Goal: Task Accomplishment & Management: Contribute content

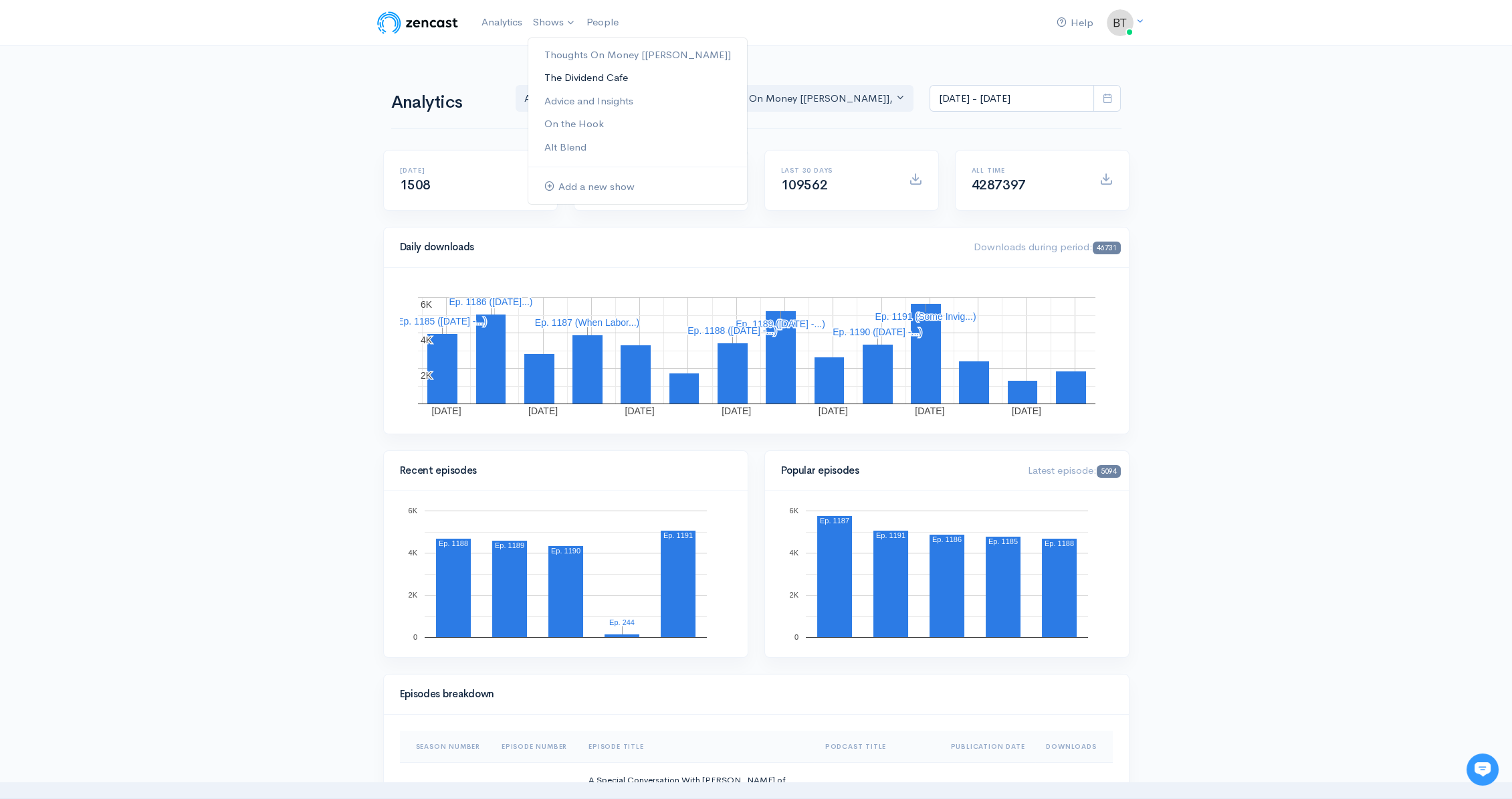
click at [559, 74] on link "The Dividend Cafe" at bounding box center [637, 78] width 218 height 24
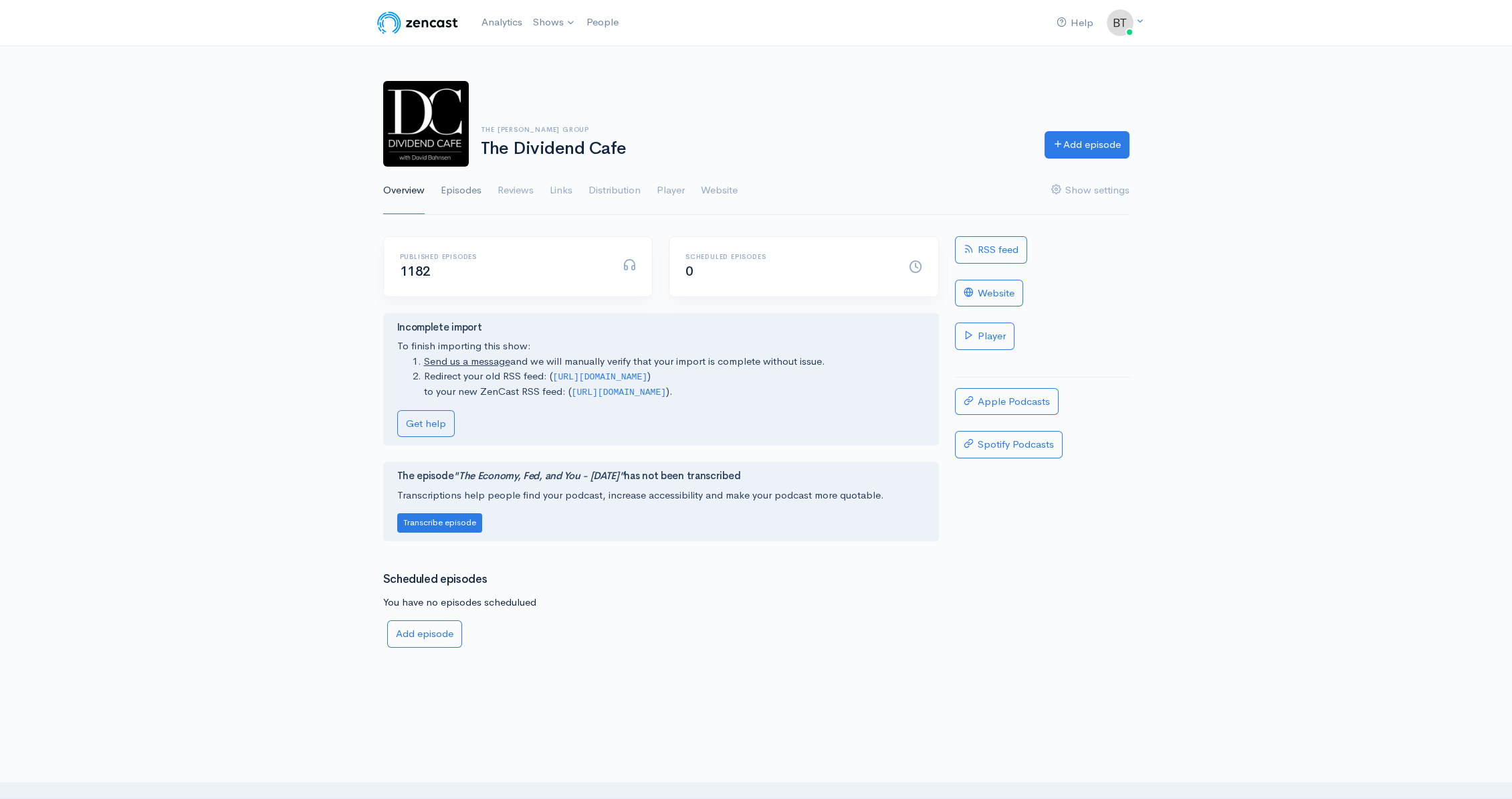
click at [460, 192] on link "Episodes" at bounding box center [460, 191] width 41 height 48
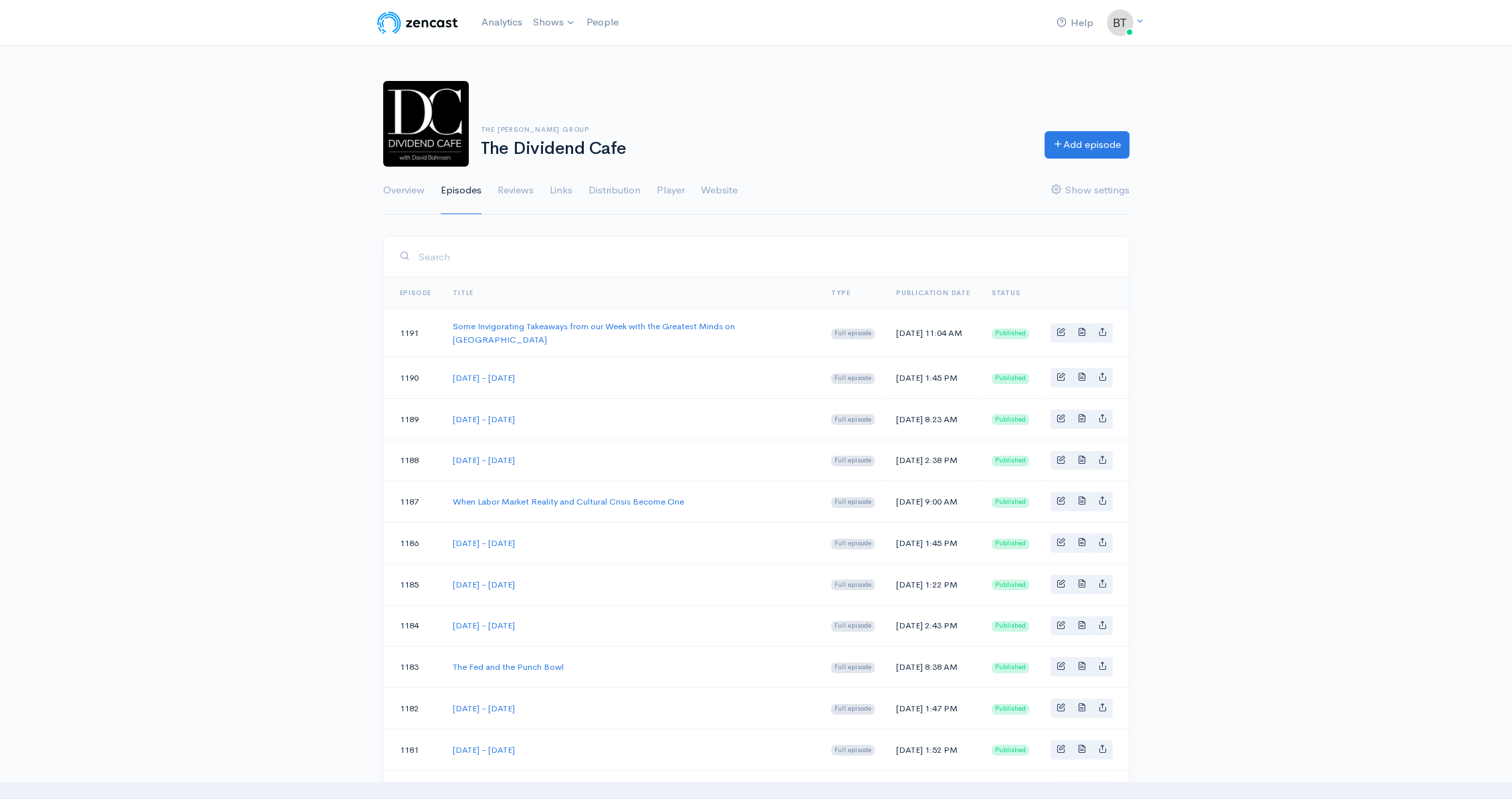
click at [580, 377] on td "[DATE] - [DATE]" at bounding box center [631, 378] width 378 height 42
drag, startPoint x: 568, startPoint y: 375, endPoint x: 438, endPoint y: 374, distance: 130.0
click at [438, 374] on tr "1190 Thursday - October 2, 2025 Full episode Thu, Oct 2, 2025 1:45 PM Published" at bounding box center [756, 378] width 745 height 42
copy tr "[DATE] - [DATE]"
click at [1095, 136] on link "Add episode" at bounding box center [1087, 143] width 85 height 28
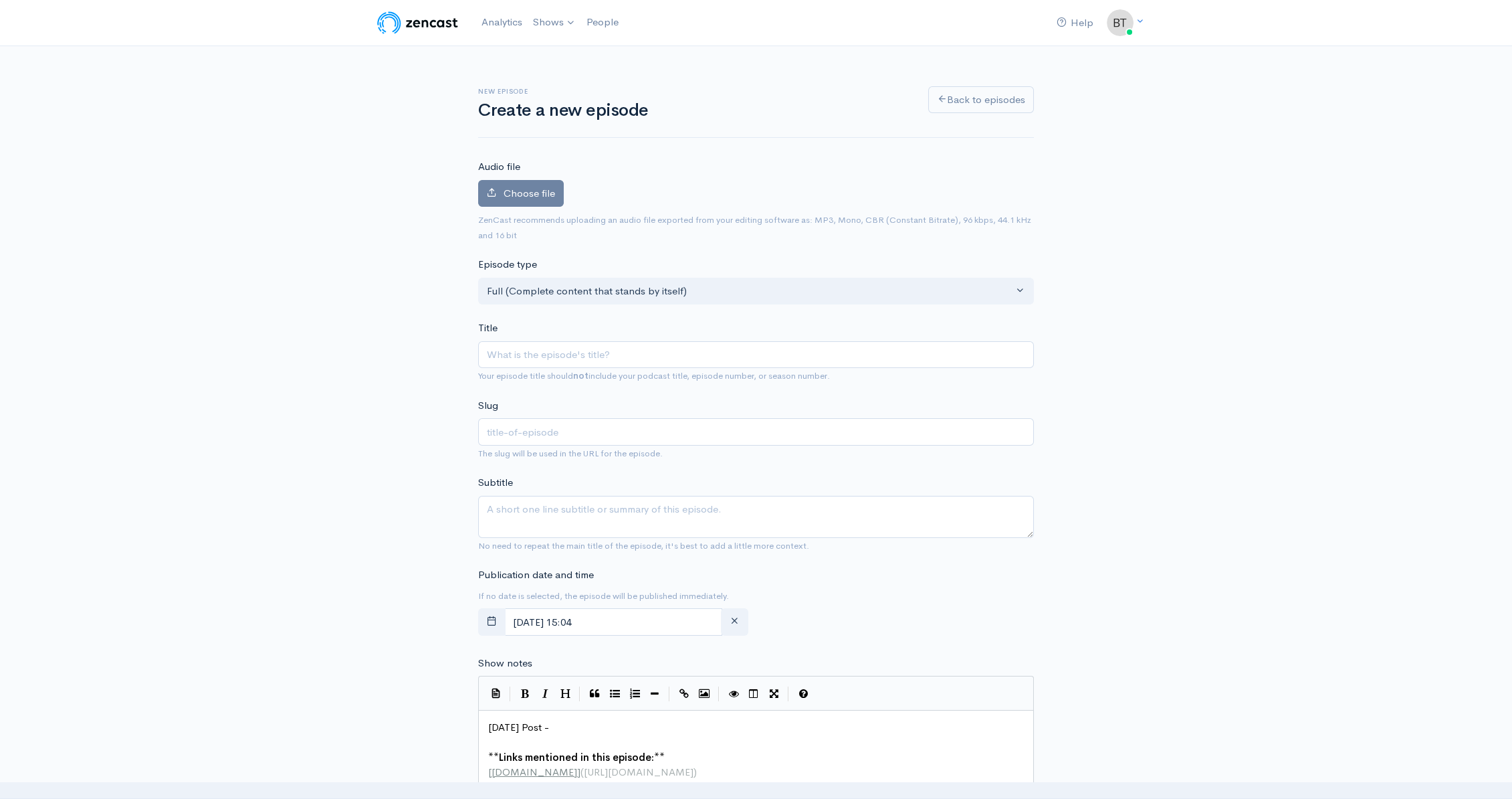
type input "[DATE] - [DATE]"
type input "thursday-october-2-2025"
drag, startPoint x: 532, startPoint y: 354, endPoint x: 423, endPoint y: 354, distance: 109.0
click at [423, 354] on div "New episode Create a new episode Back to episodes Audio file Choose file 0 ZenC…" at bounding box center [756, 710] width 763 height 1328
type input "Mday - October 2, 2025"
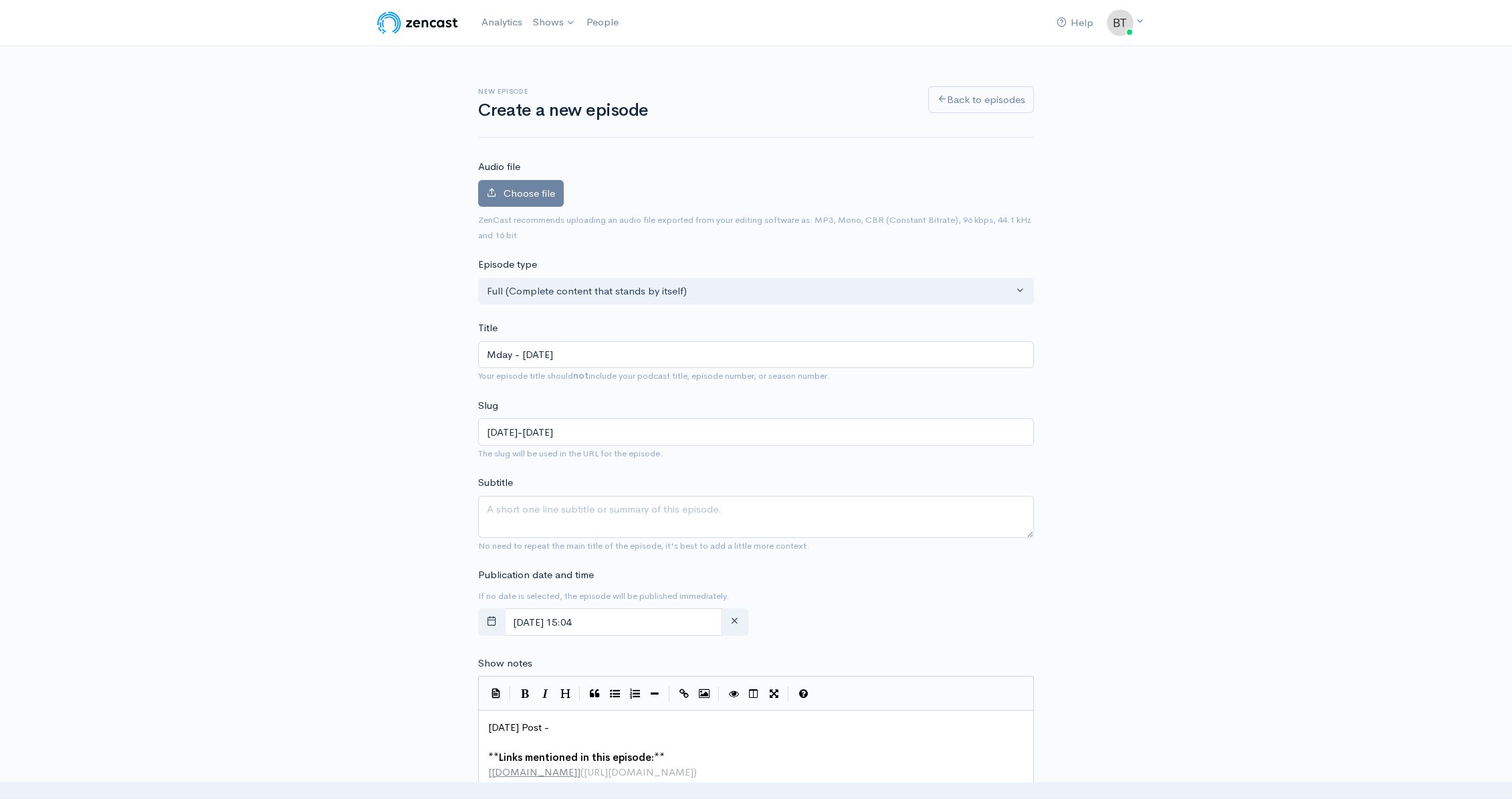
type input "mday-october-2-2025"
type input "Moday - October 2, 2025"
type input "moday-october-2-2025"
type input "Monday - October 2, 2025"
type input "monday-october-2-2025"
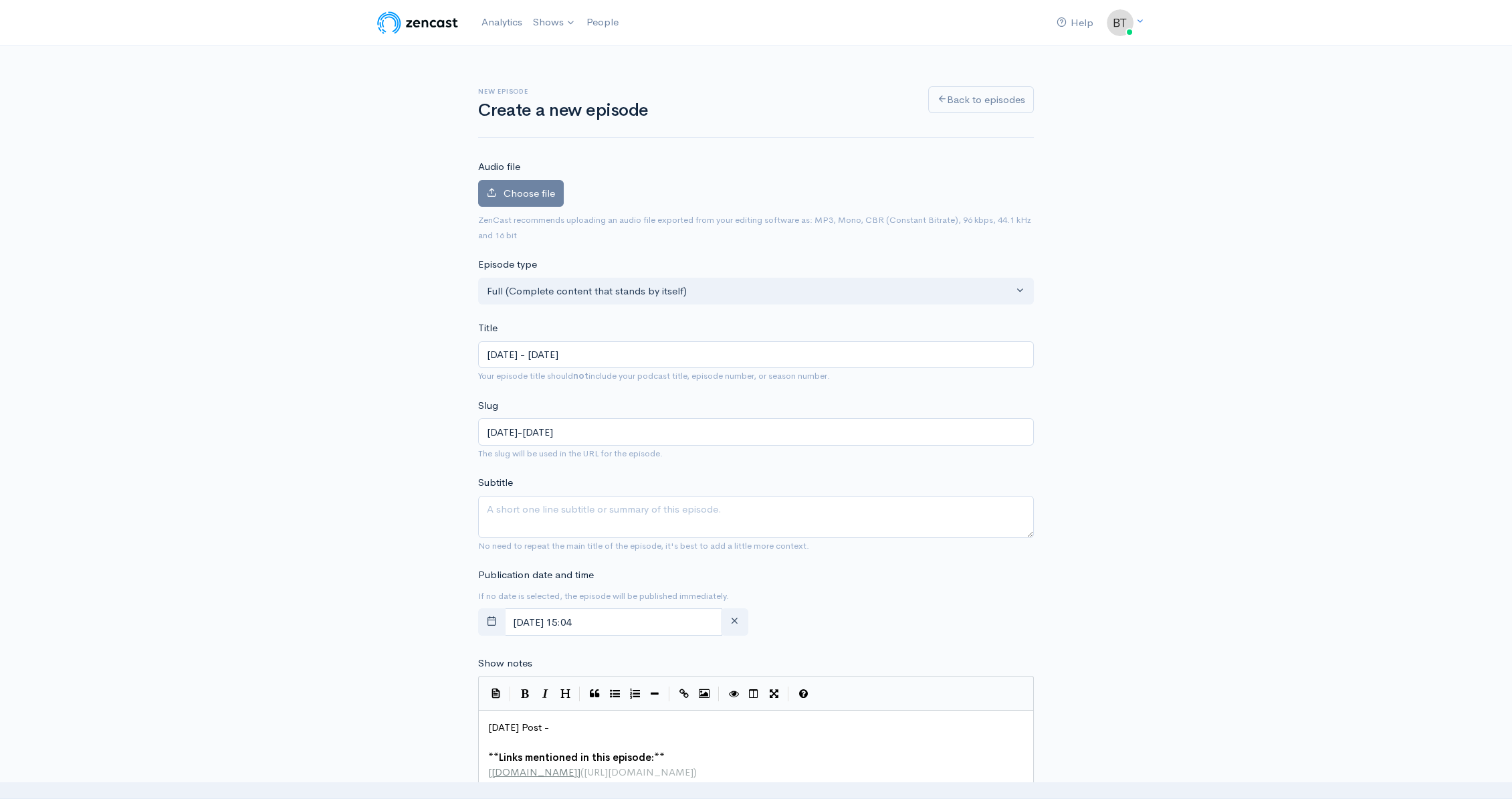
click at [579, 356] on input "Monday - October 2, 2025" at bounding box center [756, 355] width 556 height 28
type input "Monday - October , 2025"
type input "monday-october-2025"
type input "[DATE] - [DATE]"
type input "[DATE]-[DATE]"
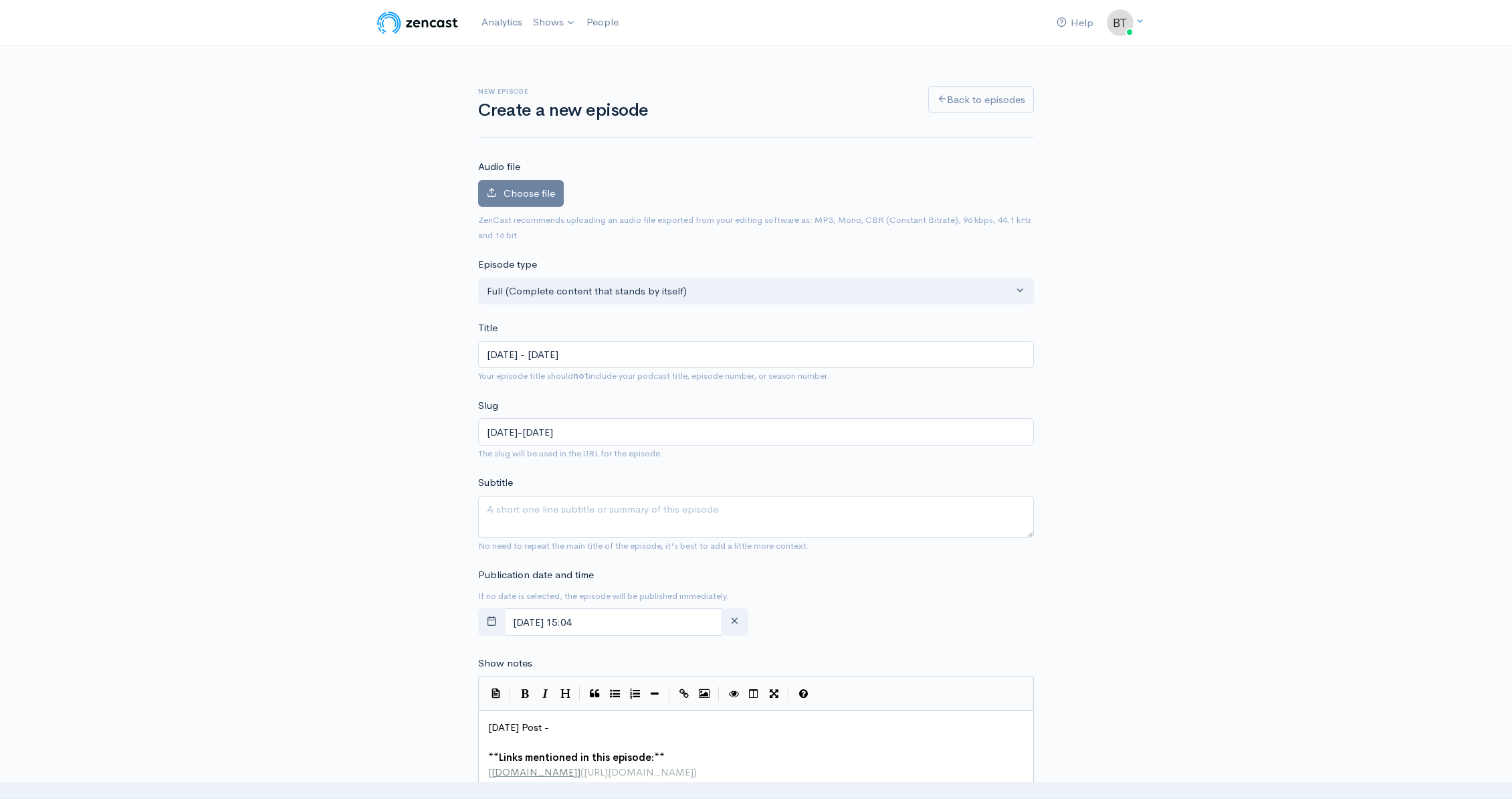
type input "[DATE] - [DATE]"
click at [1090, 502] on div "New episode Create a new episode Back to episodes Audio file Choose file 0 ZenC…" at bounding box center [756, 710] width 763 height 1328
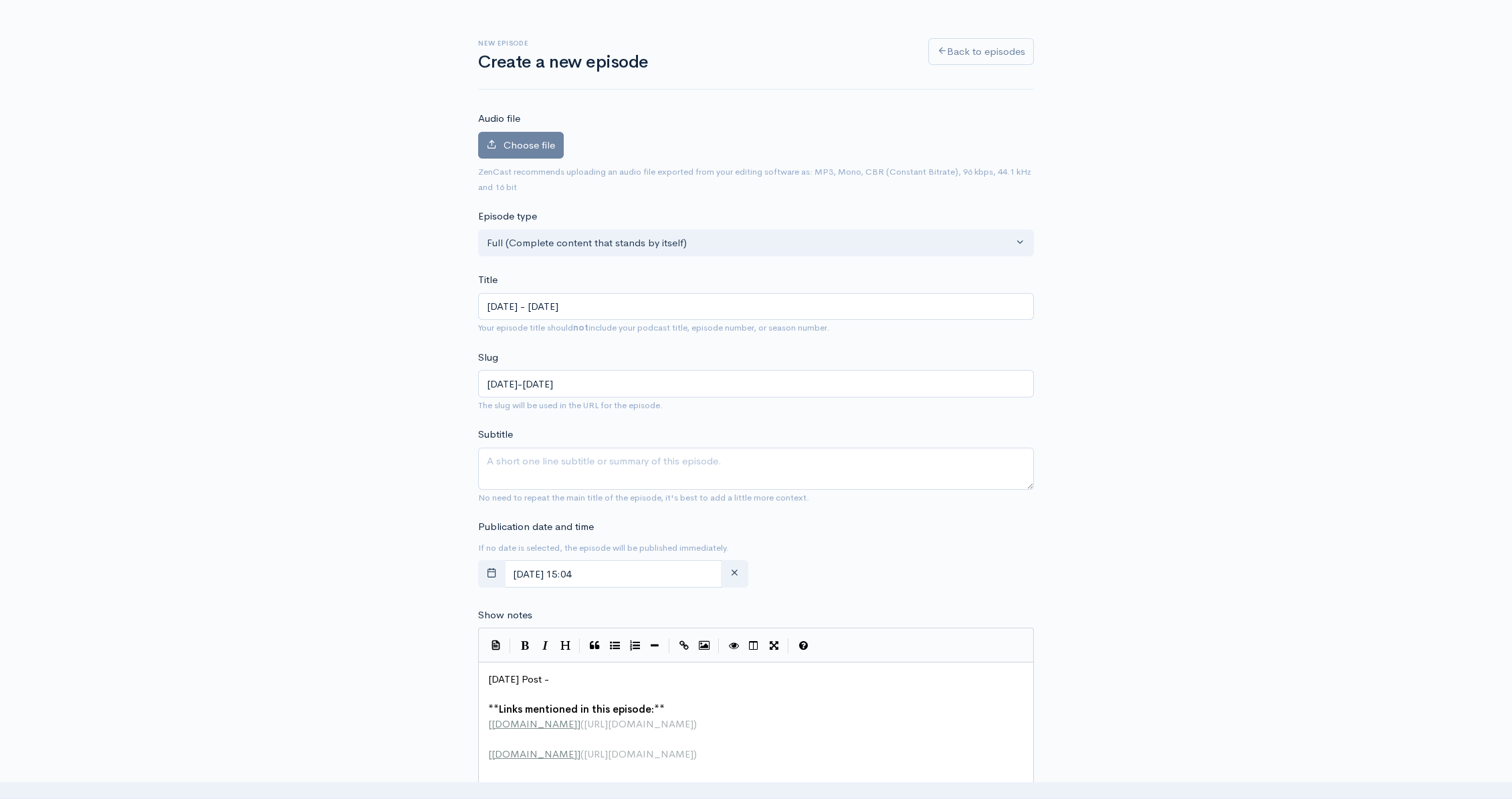
scroll to position [80, 0]
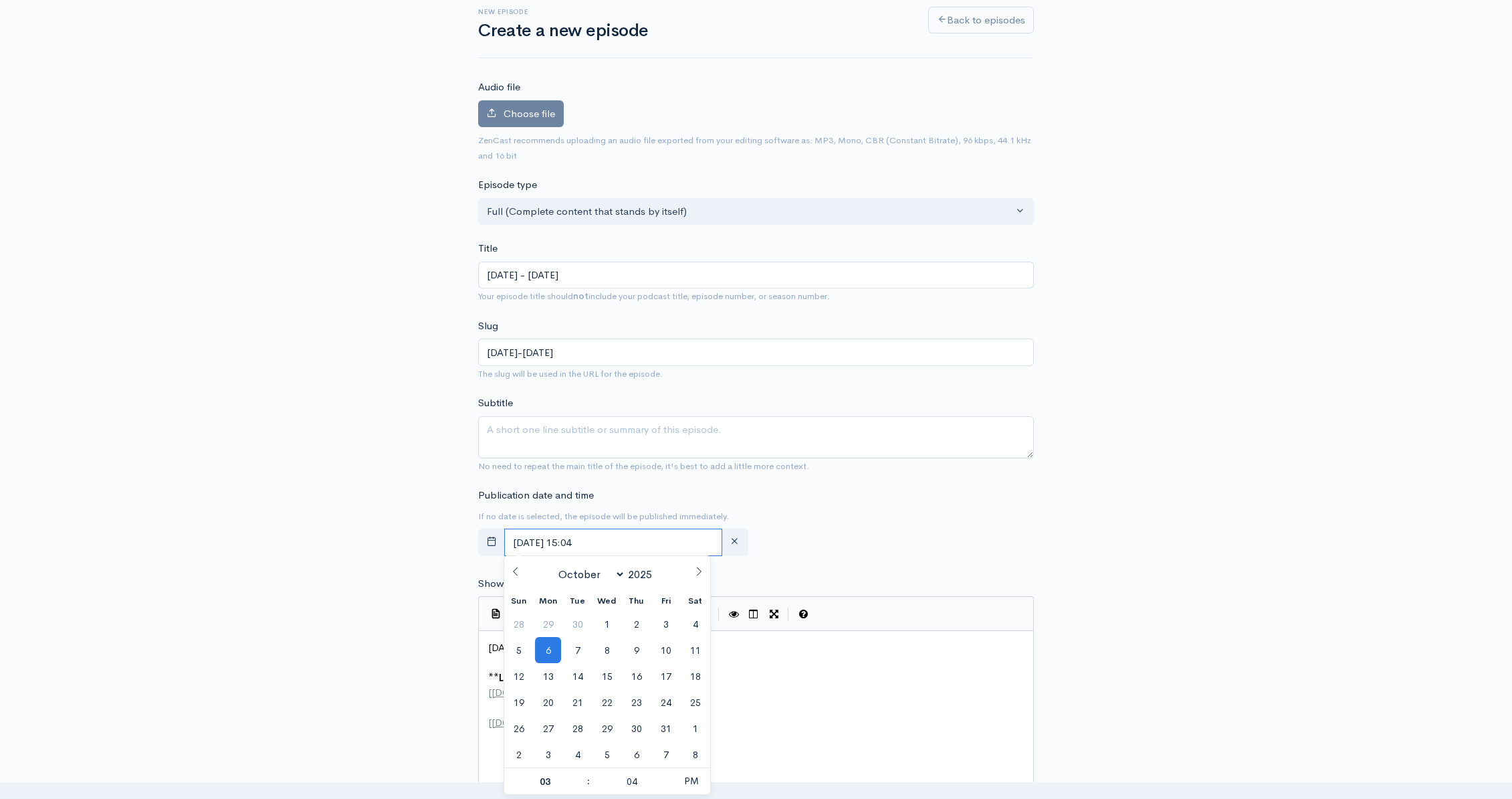
click at [638, 544] on input "[DATE] 15:04" at bounding box center [613, 542] width 218 height 28
click at [577, 650] on span "7" at bounding box center [577, 650] width 26 height 26
type input "October, 07 2025 15:04"
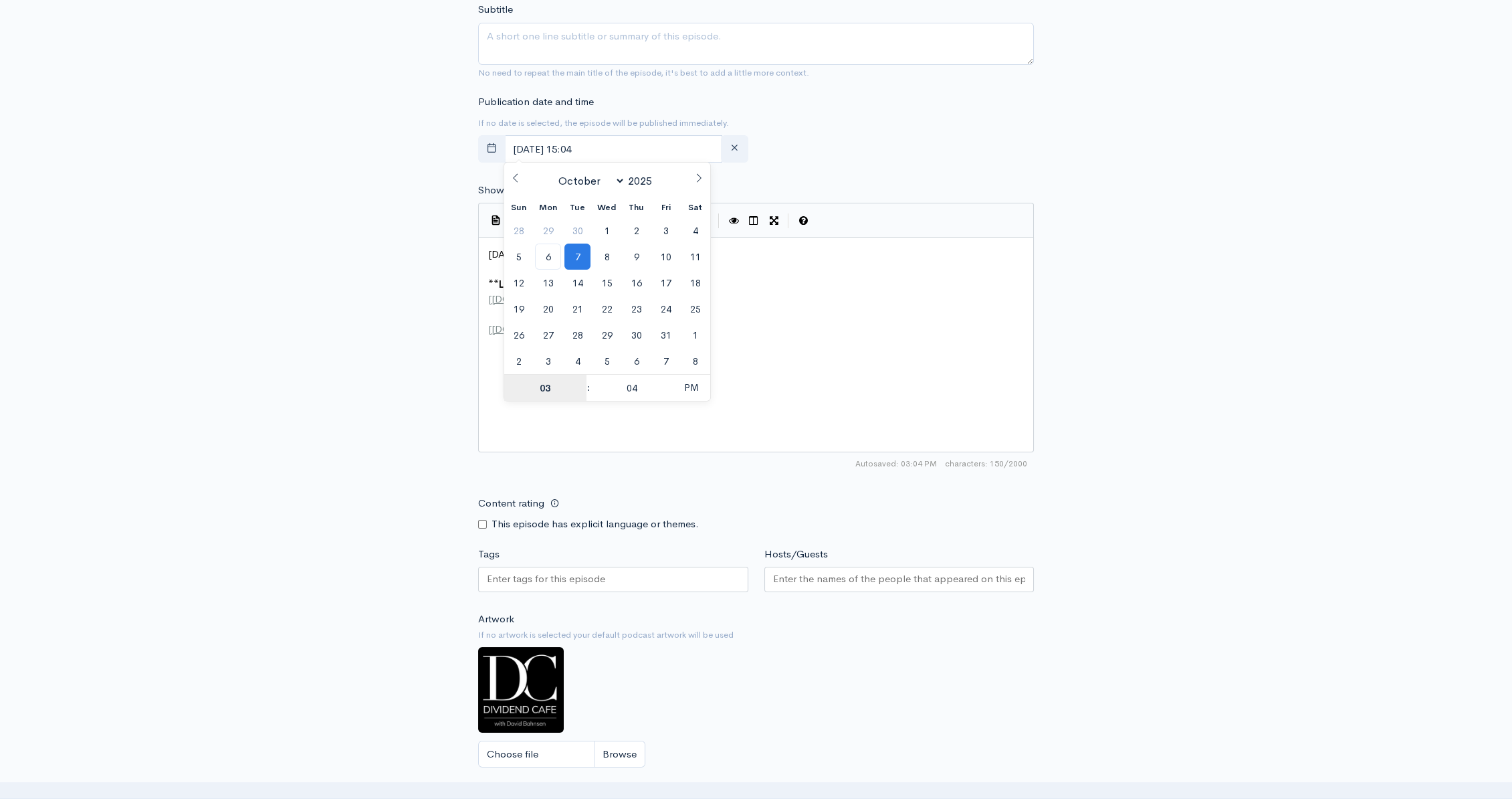
scroll to position [481, 0]
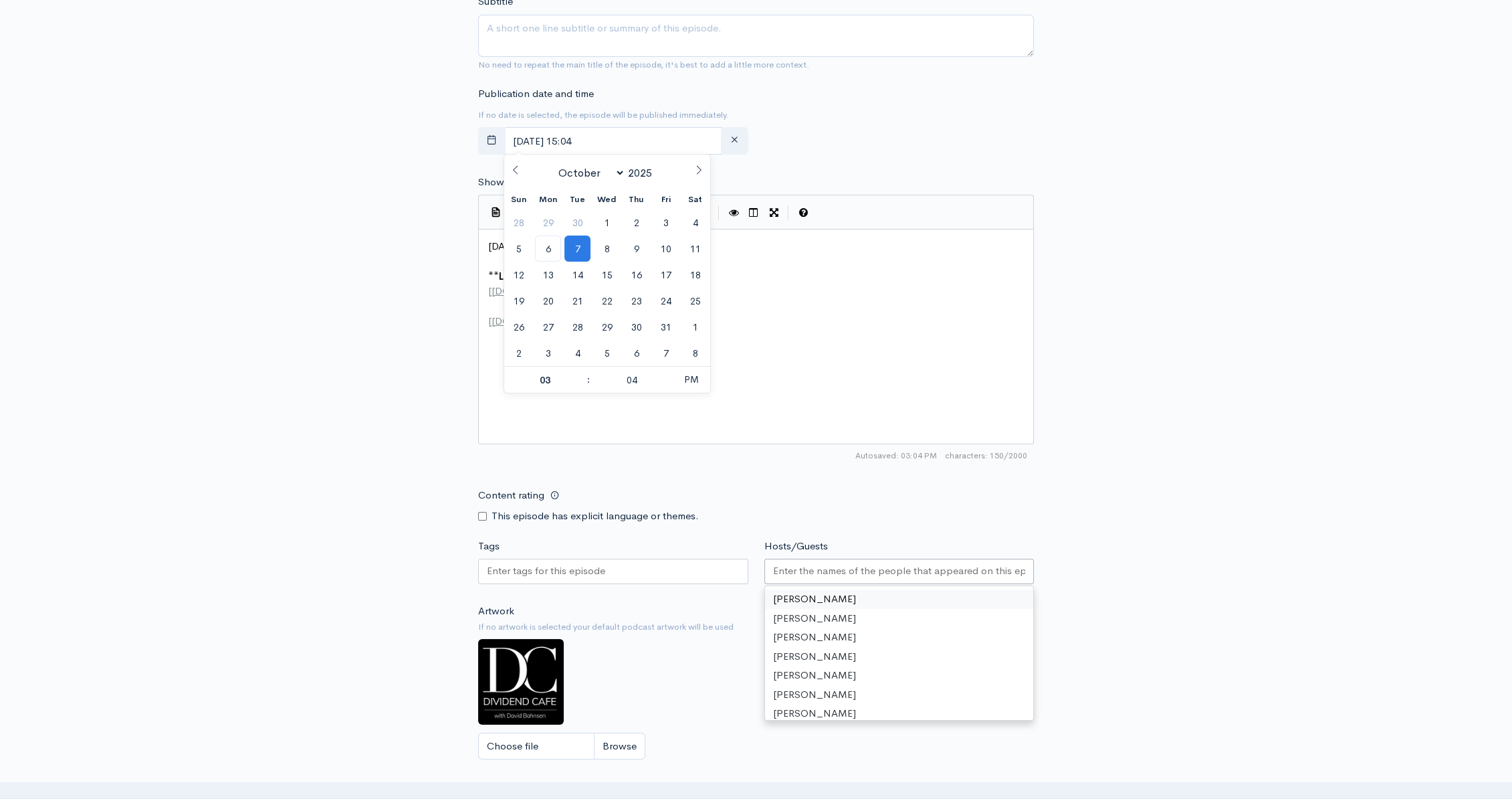
click at [814, 576] on input "Hosts/Guests" at bounding box center [899, 571] width 253 height 15
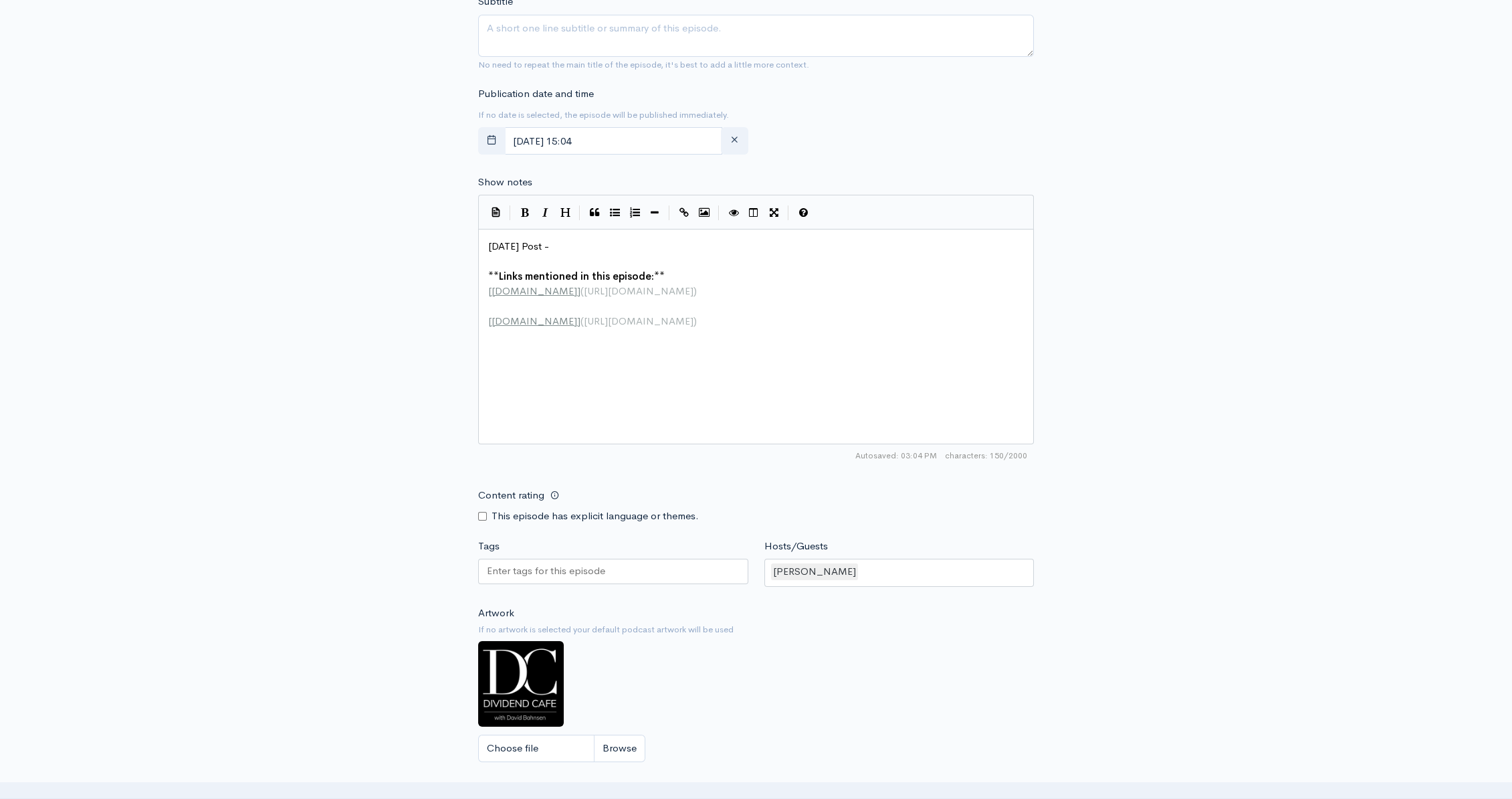
drag, startPoint x: 1394, startPoint y: 414, endPoint x: 1365, endPoint y: 443, distance: 41.0
click at [1394, 416] on div "New episode Create a new episode Back to episodes Audio file Choose file 0 ZenC…" at bounding box center [756, 230] width 1512 height 1330
click at [592, 242] on pre "[DATE] Post -" at bounding box center [760, 246] width 550 height 15
paste textarea
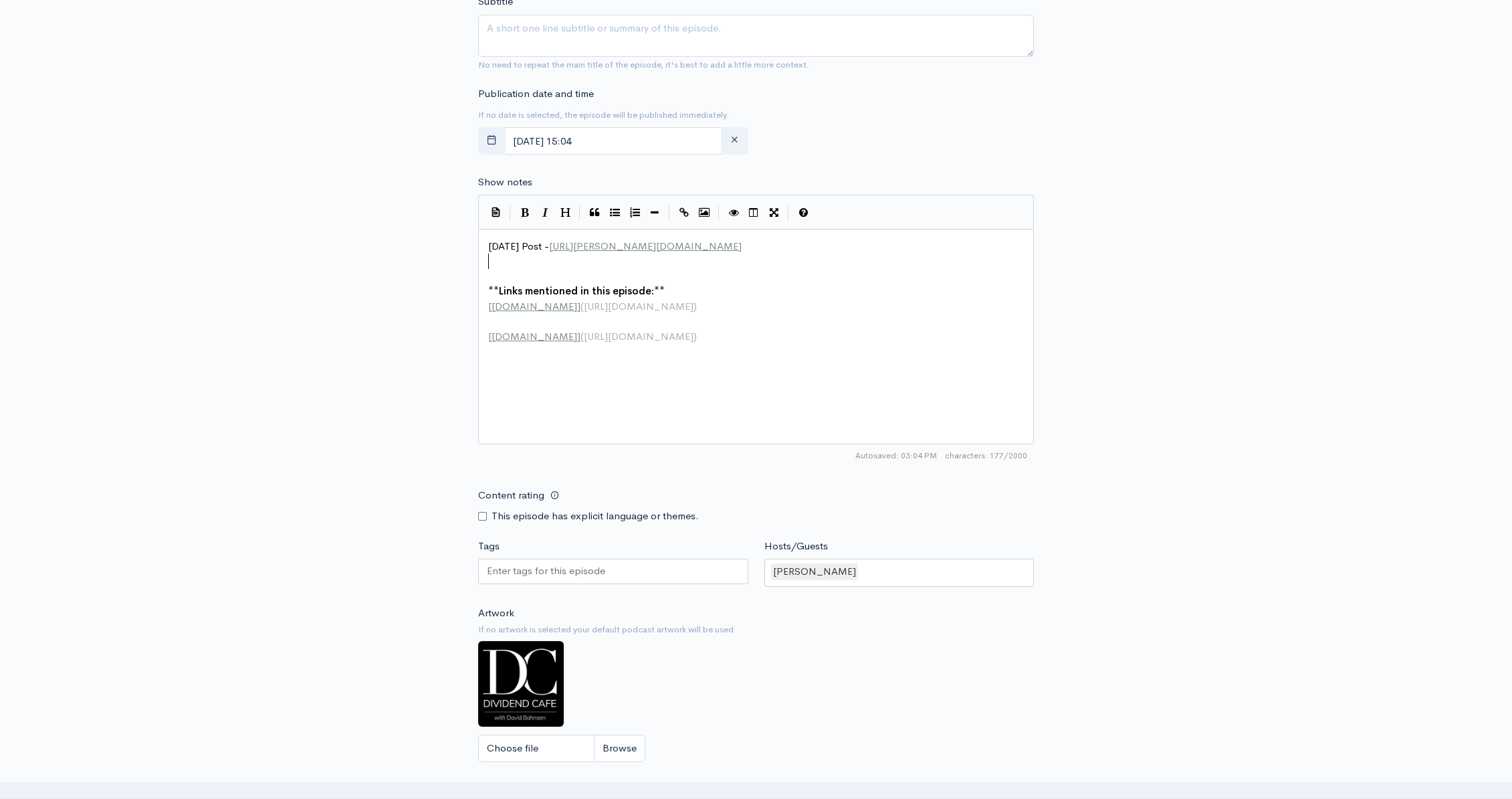
scroll to position [1, 0]
click at [495, 277] on pre "​" at bounding box center [760, 277] width 550 height 15
paste textarea
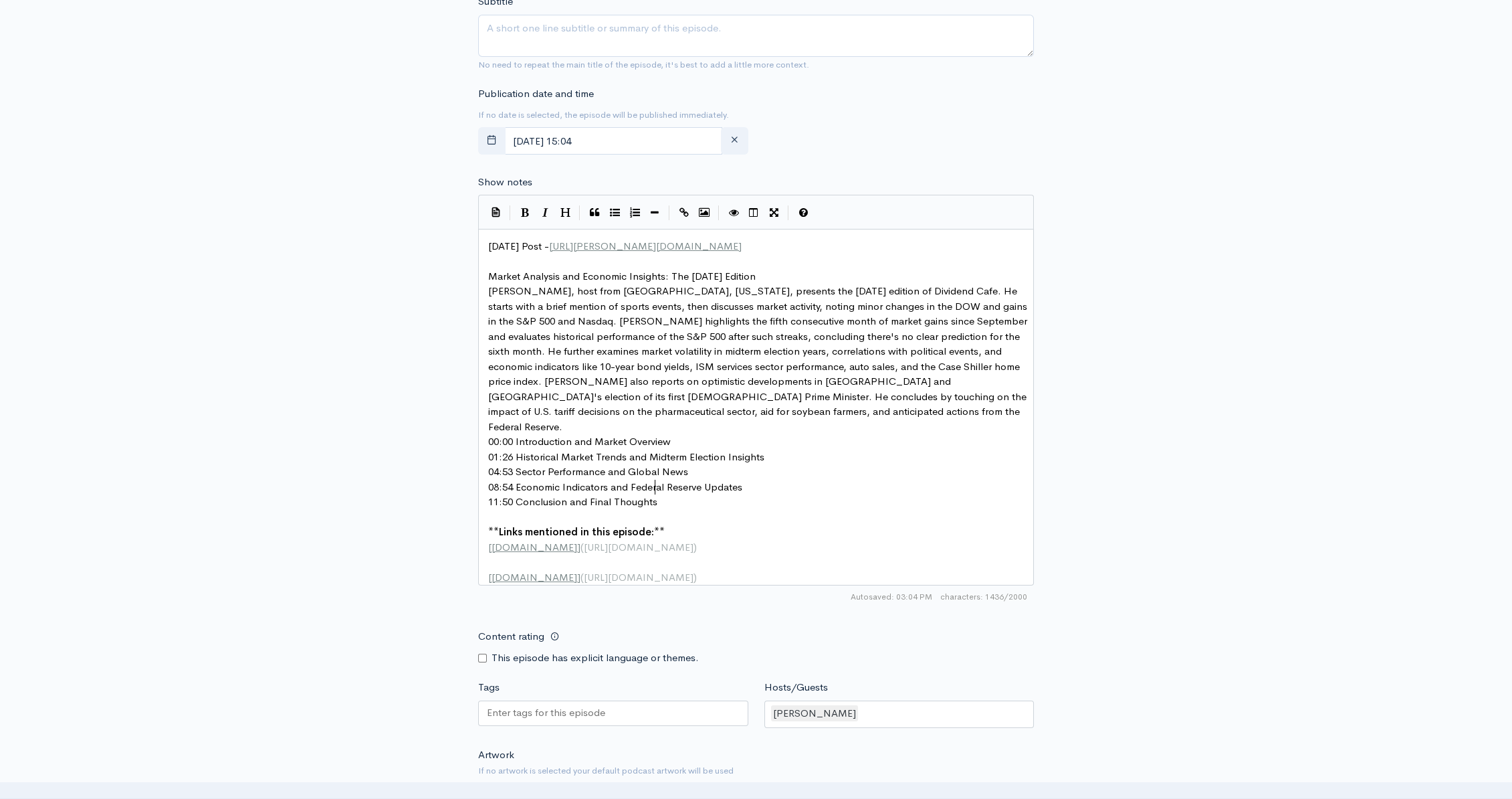
click at [784, 272] on pre "Market Analysis and Economic Insights: The [DATE] Edition" at bounding box center [760, 277] width 550 height 15
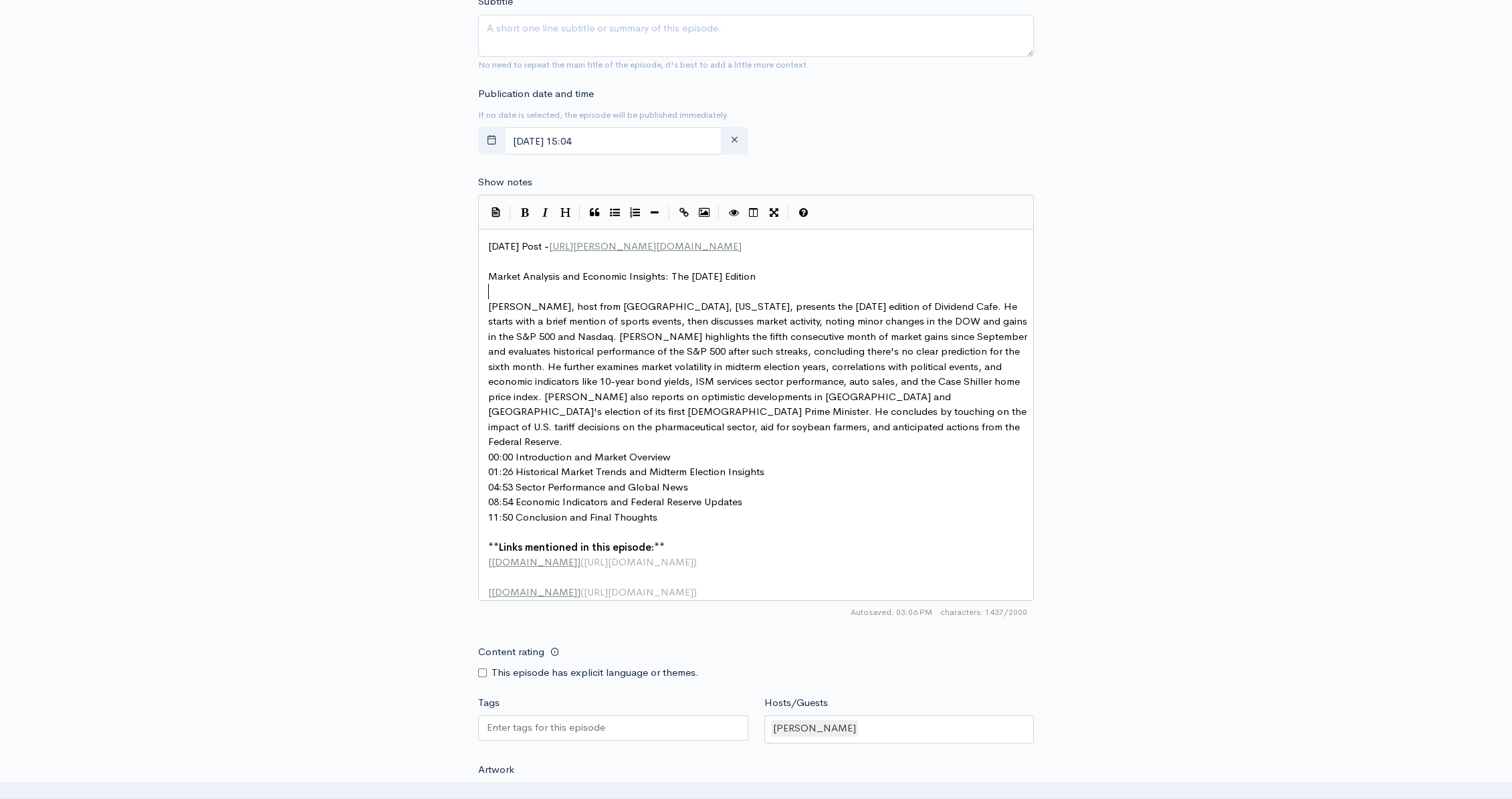
click at [534, 308] on span "David Boson, host from Newport Beach, California, presents the Monday edition o…" at bounding box center [758, 374] width 541 height 149
type textarea "ahnse"
click at [720, 425] on pre "[PERSON_NAME], host from [GEOGRAPHIC_DATA], [US_STATE], presents the [DATE] edi…" at bounding box center [760, 374] width 550 height 151
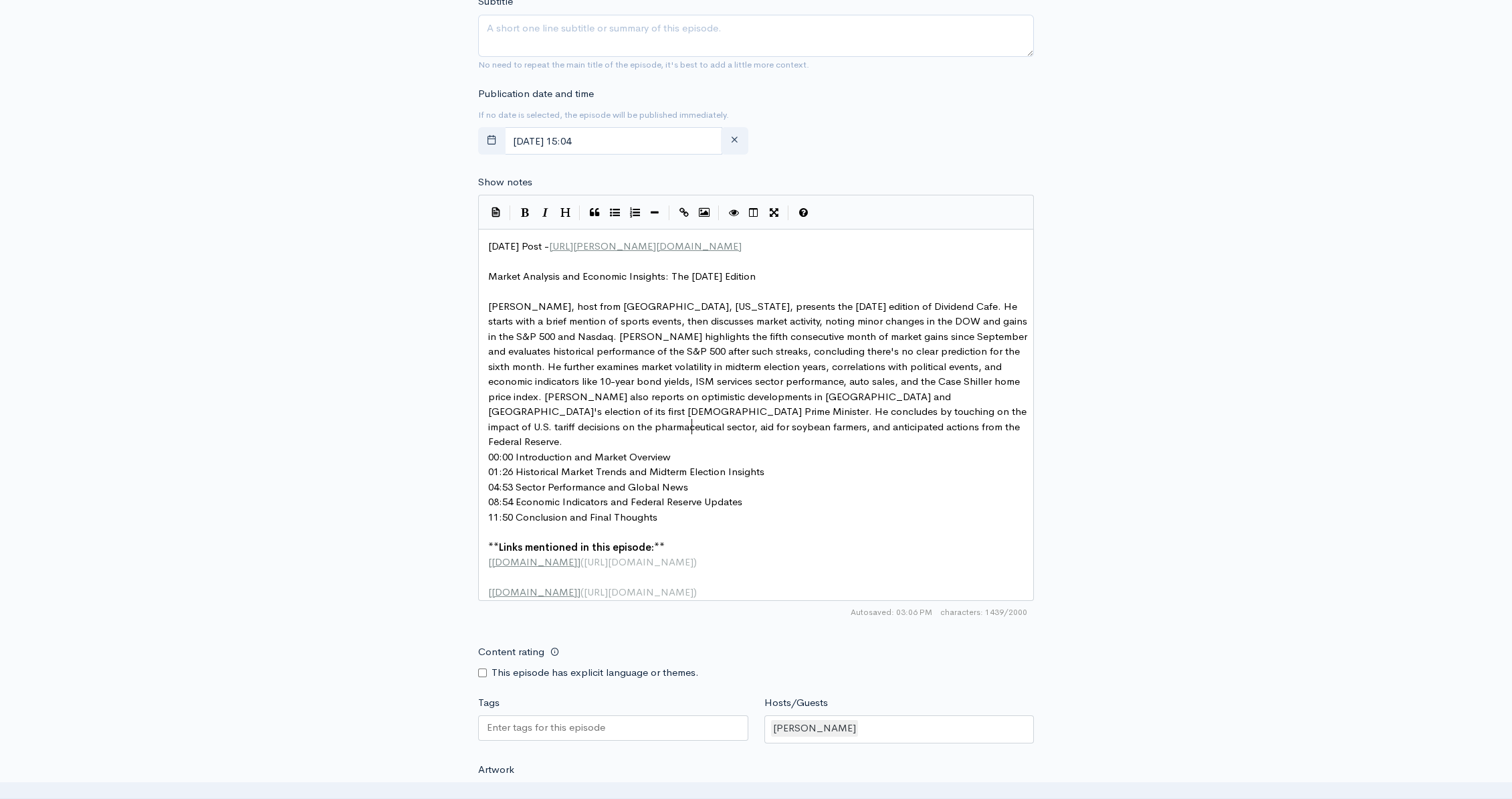
scroll to position [5, 0]
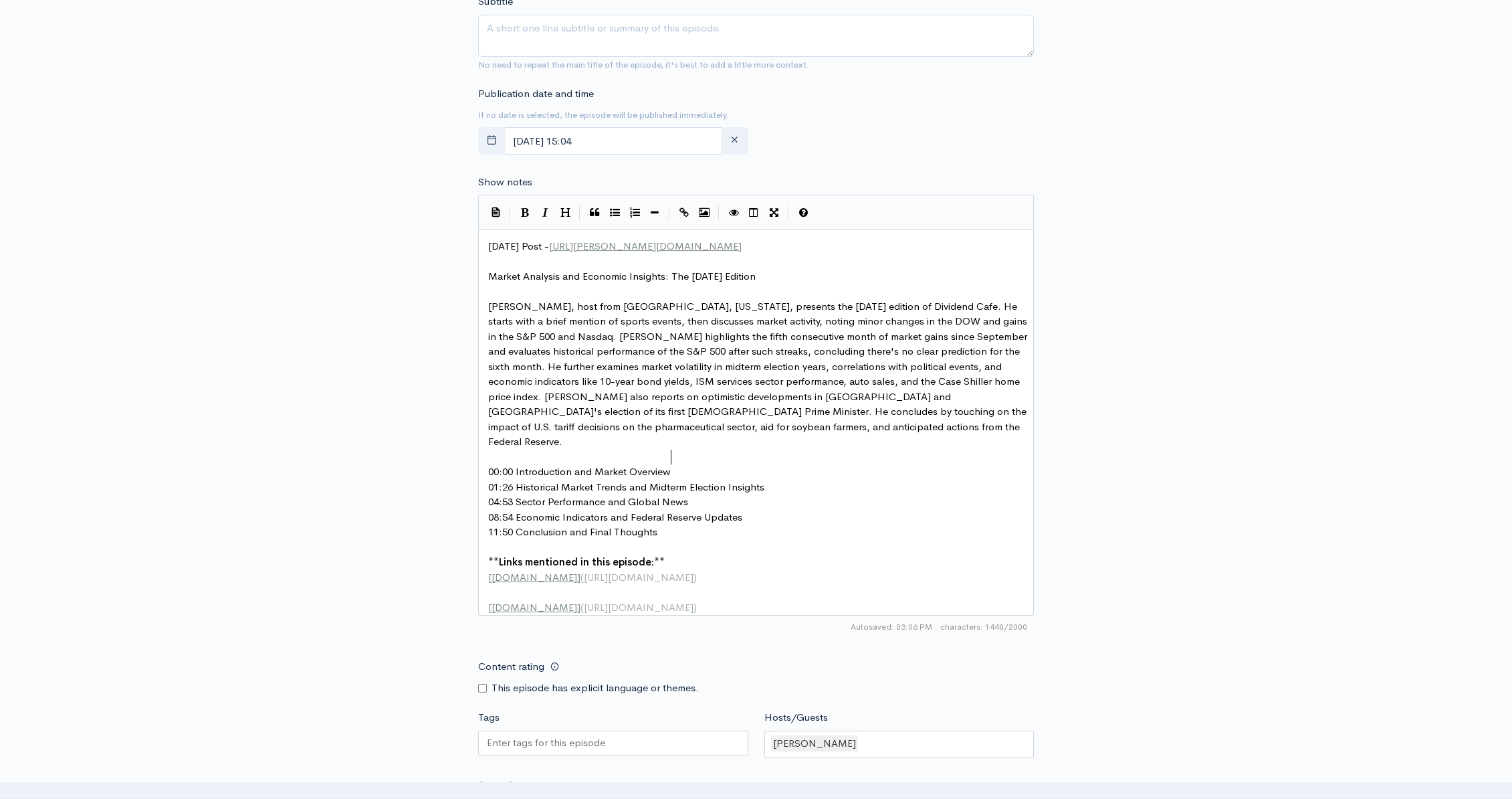
click at [688, 464] on pre "00:00 Introduction and Market Overview" at bounding box center [760, 472] width 550 height 15
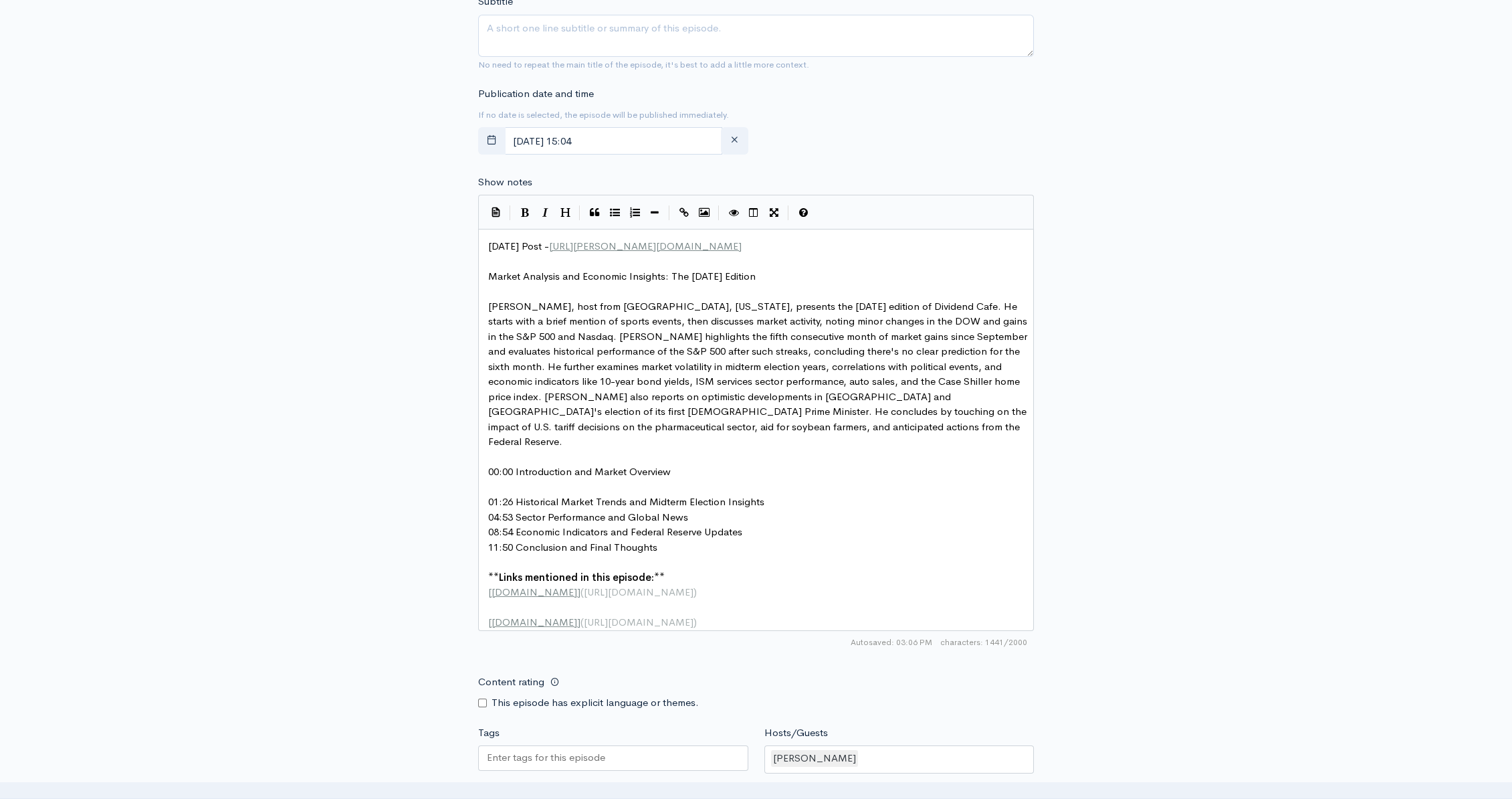
click at [776, 495] on pre "01:26 Historical Market Trends and Midterm Election Insights" at bounding box center [760, 502] width 550 height 15
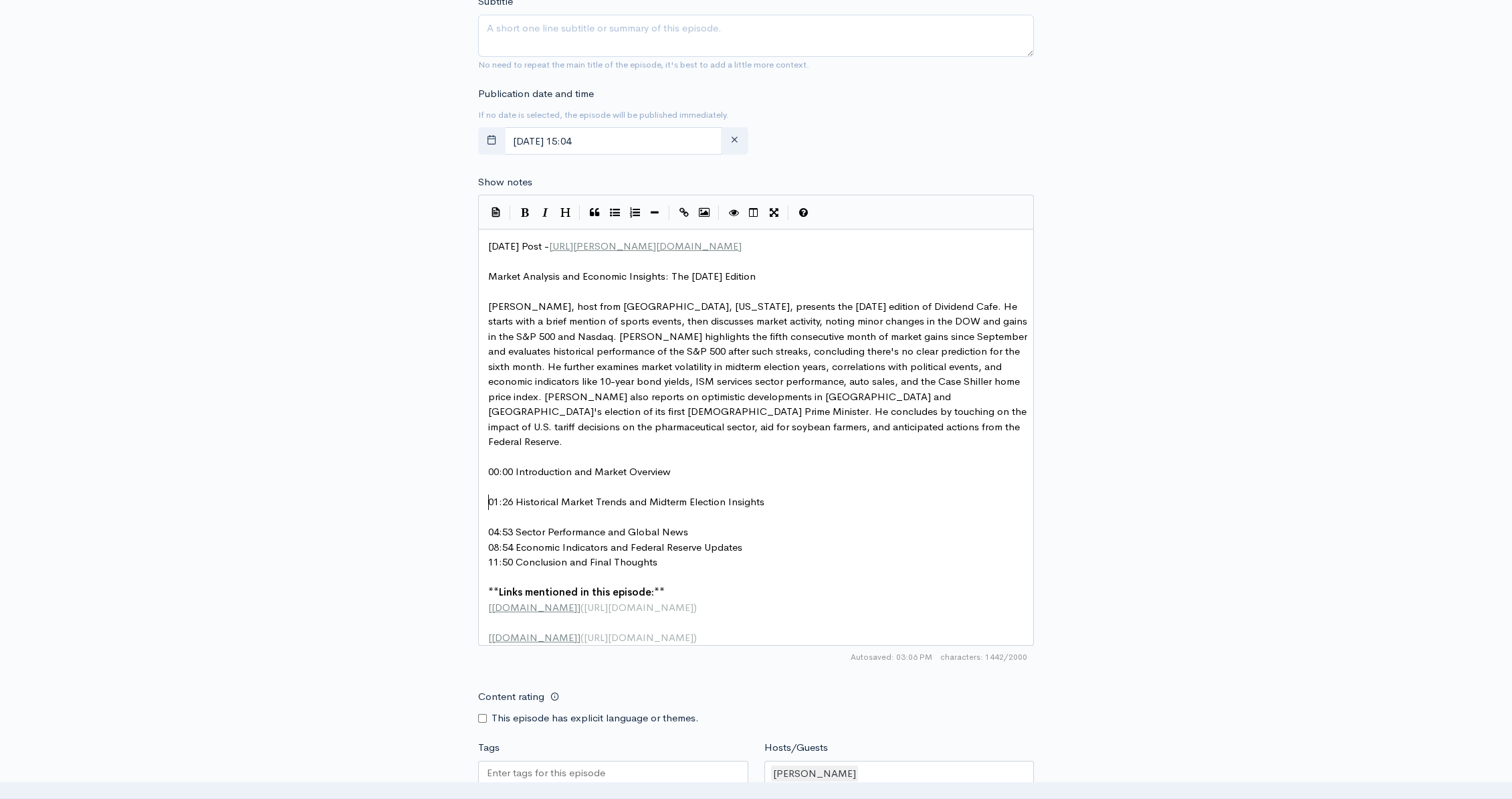
click at [698, 524] on pre "04:53 Sector Performance and Global News" at bounding box center [760, 532] width 550 height 15
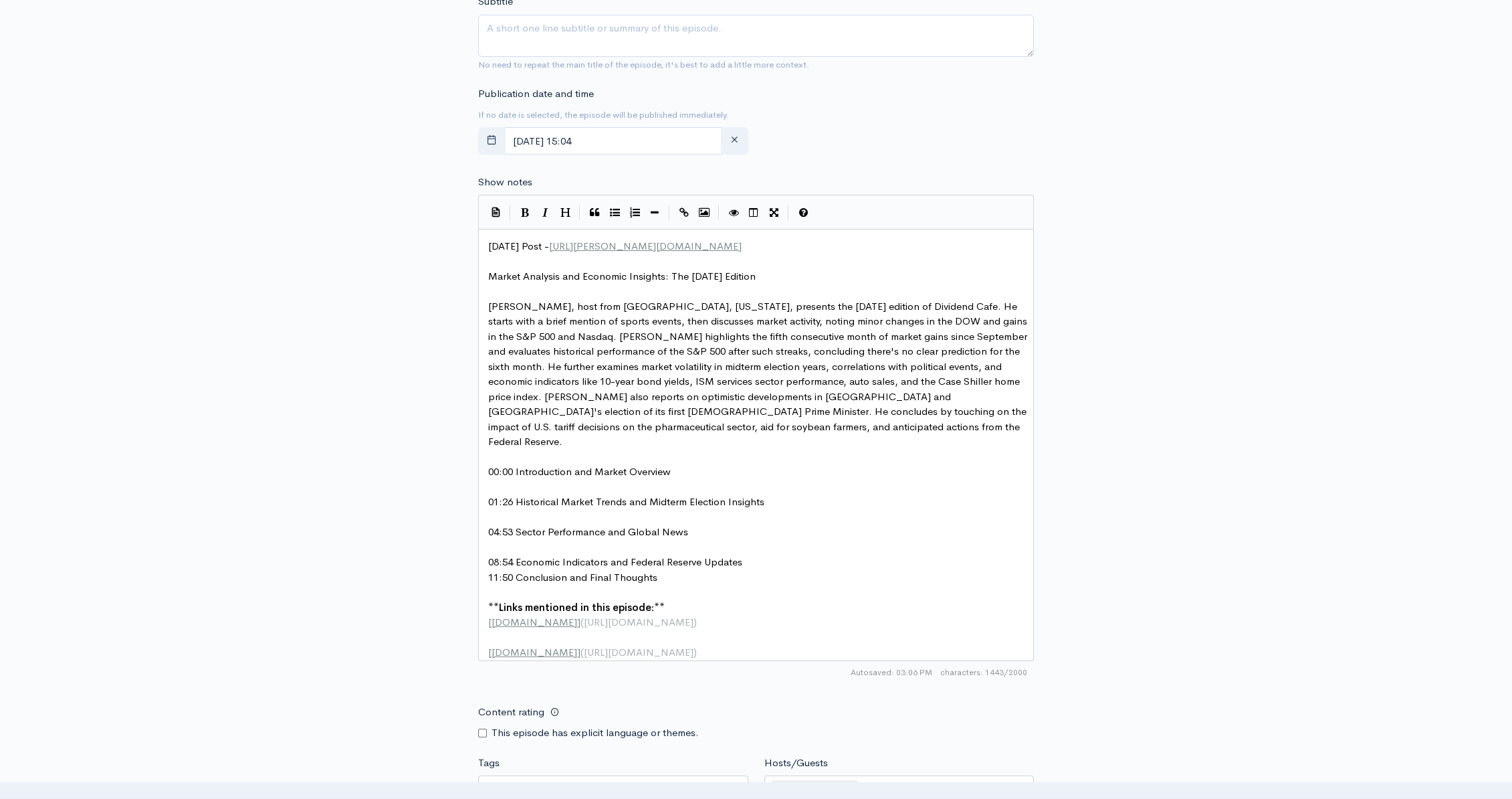
click at [765, 555] on pre "08:54 Economic Indicators and Federal Reserve Updates" at bounding box center [760, 562] width 550 height 15
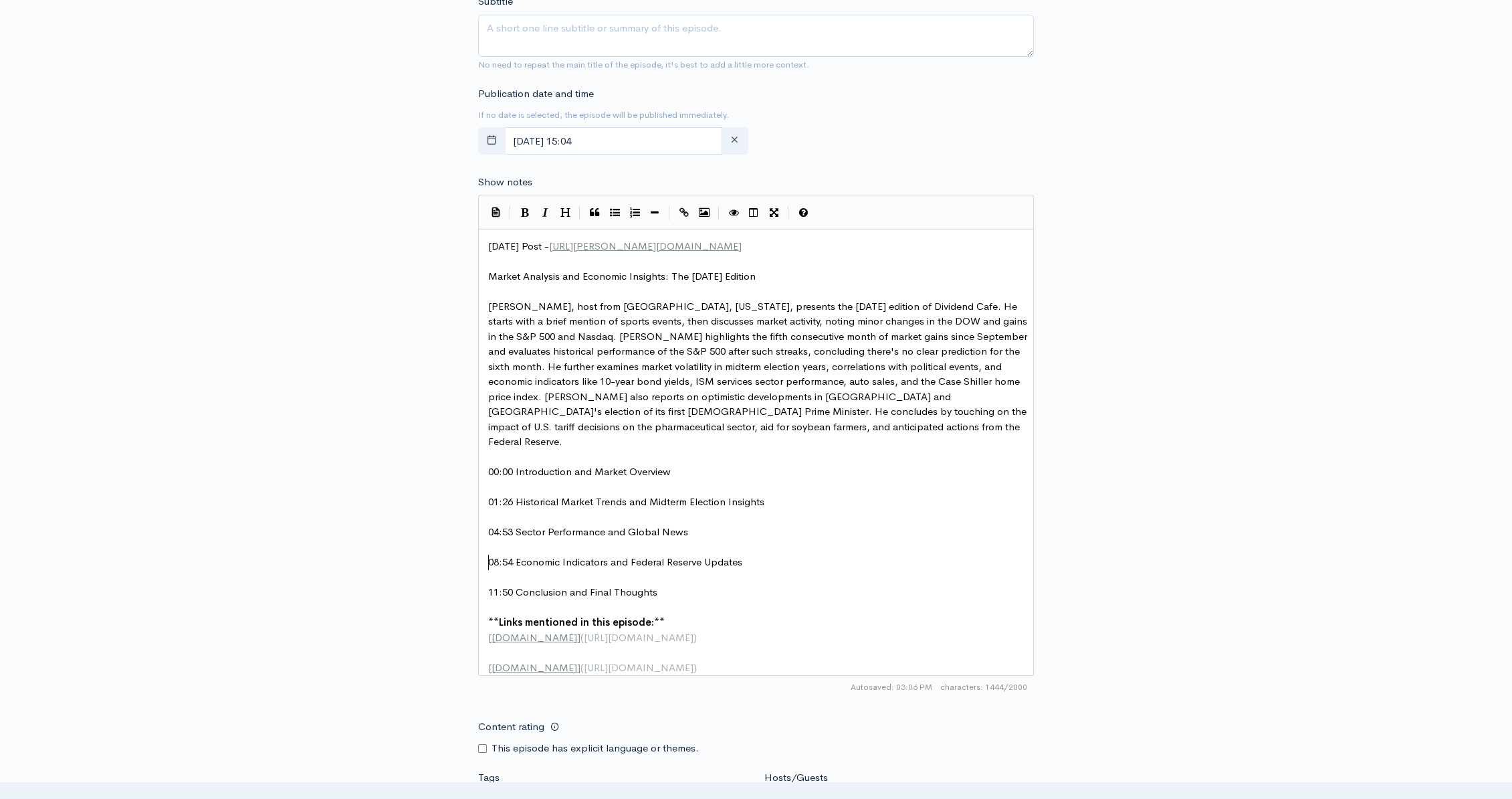
scroll to position [691, 0]
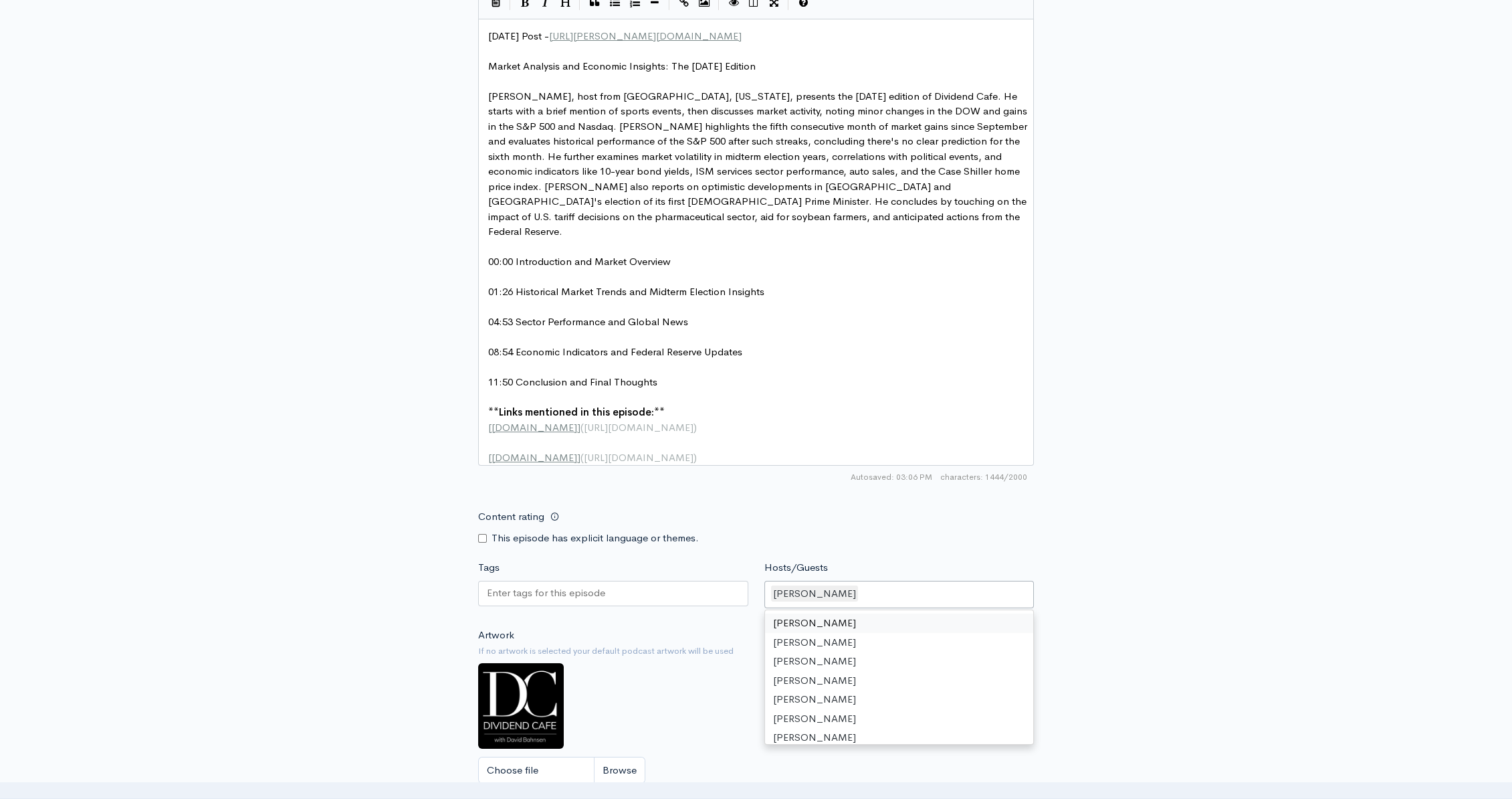
click at [866, 585] on div "[PERSON_NAME]" at bounding box center [899, 594] width 270 height 28
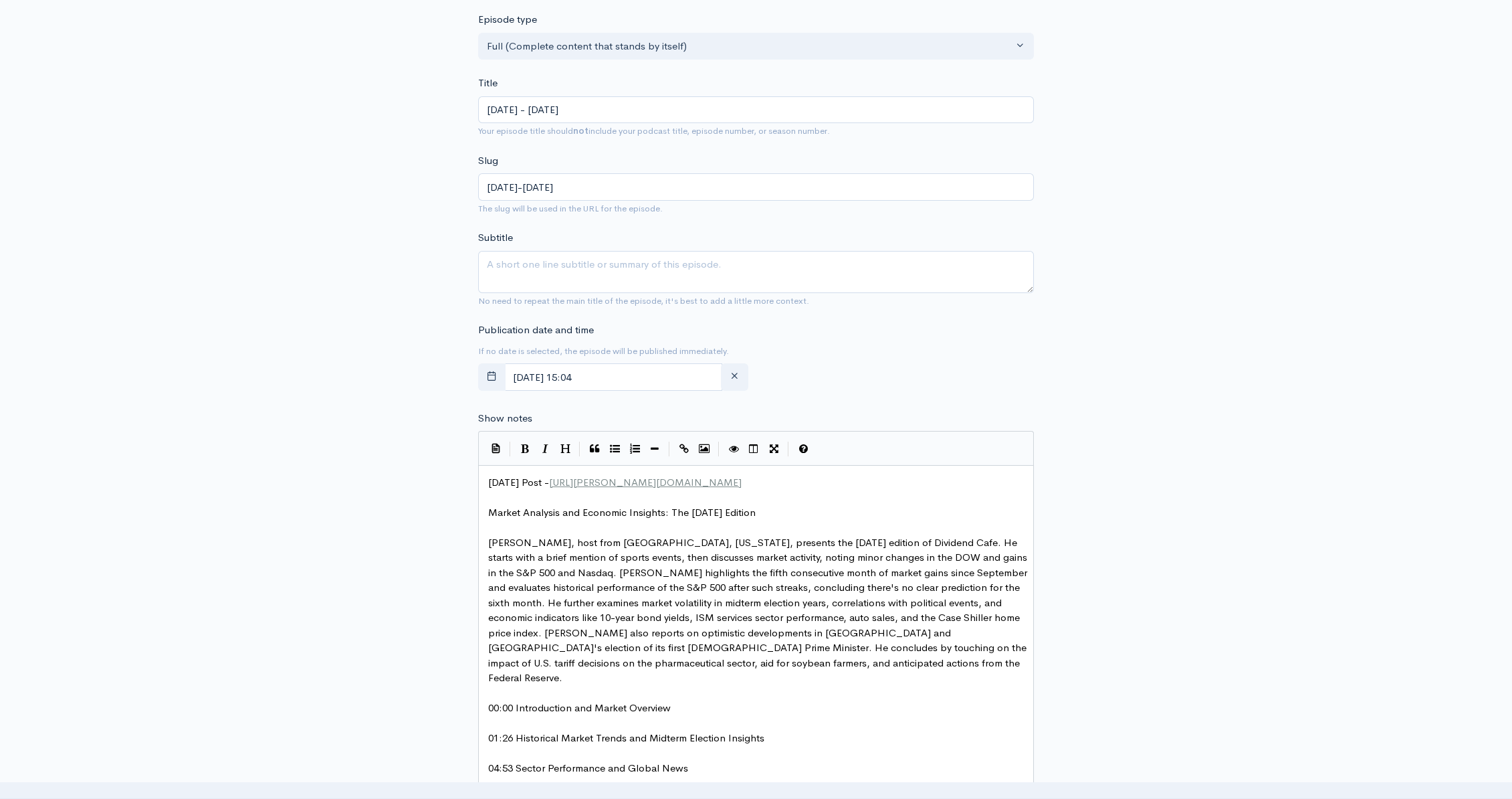
scroll to position [229, 0]
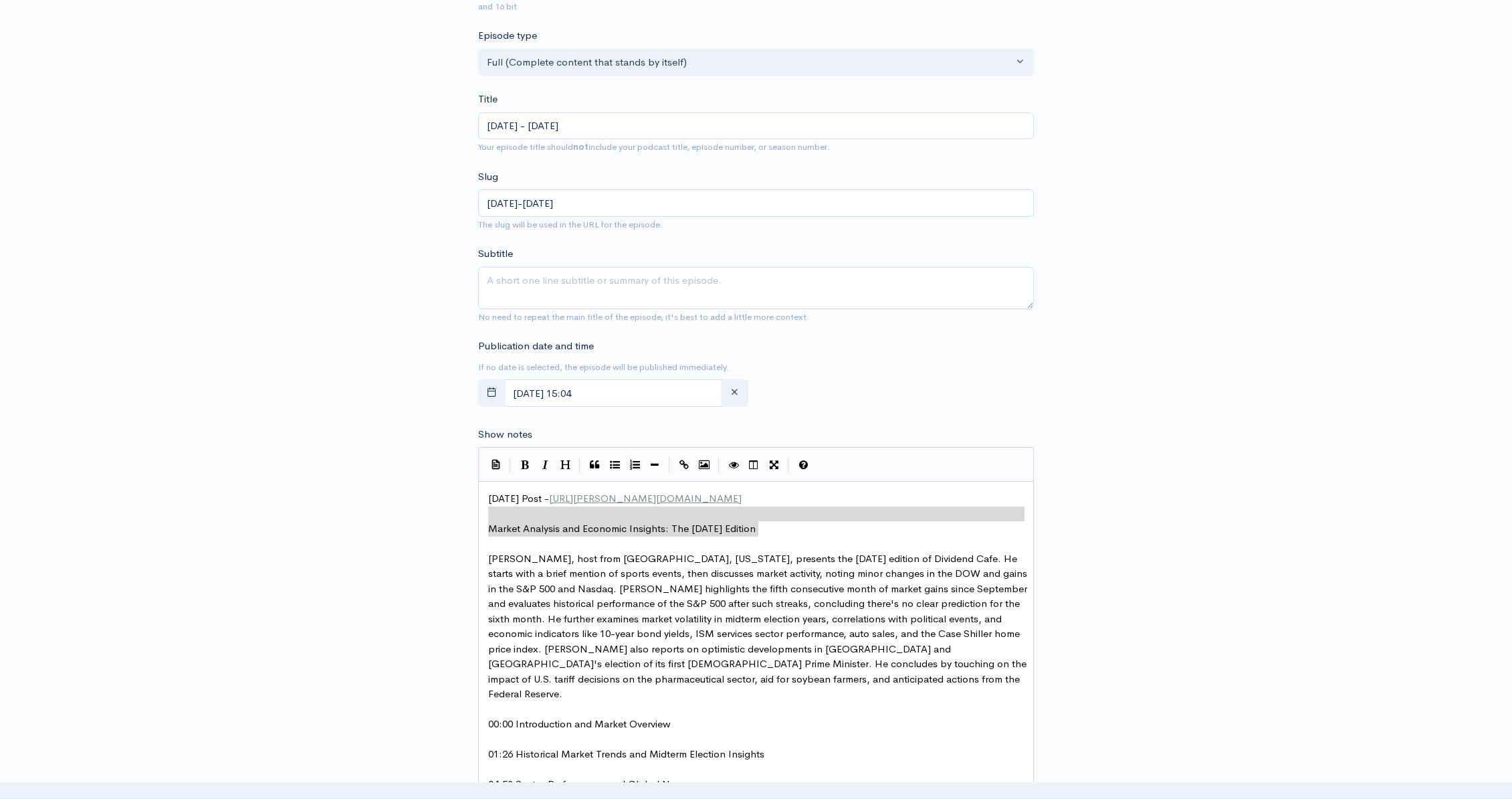
type textarea "Market Analysis and Economic Insights: The [DATE] Edition"
drag, startPoint x: 741, startPoint y: 526, endPoint x: 483, endPoint y: 530, distance: 258.0
click at [553, 280] on textarea "Subtitle" at bounding box center [756, 288] width 556 height 42
paste textarea "Market Analysis and Economic Insights: The [DATE] Edition"
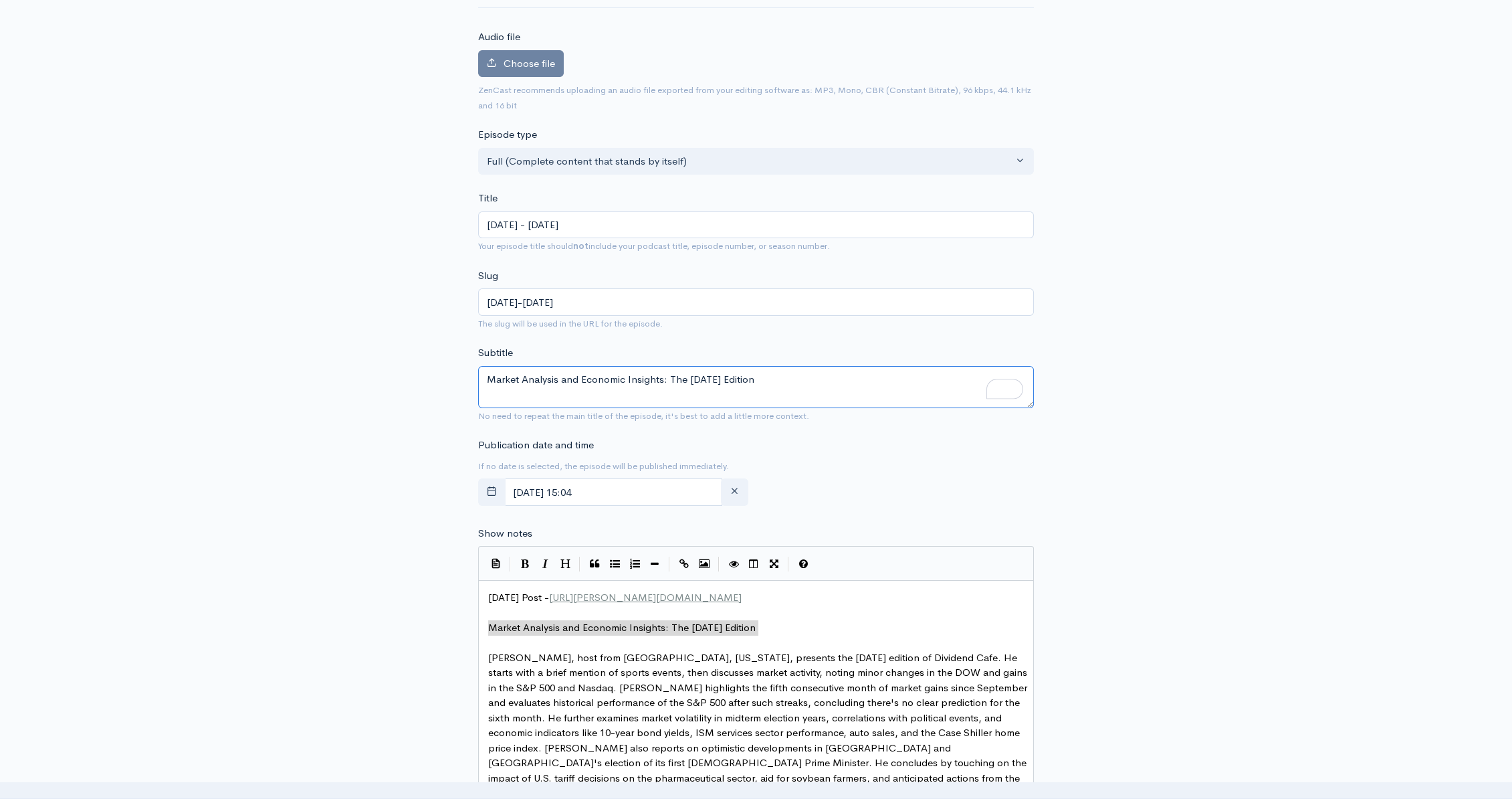
scroll to position [0, 0]
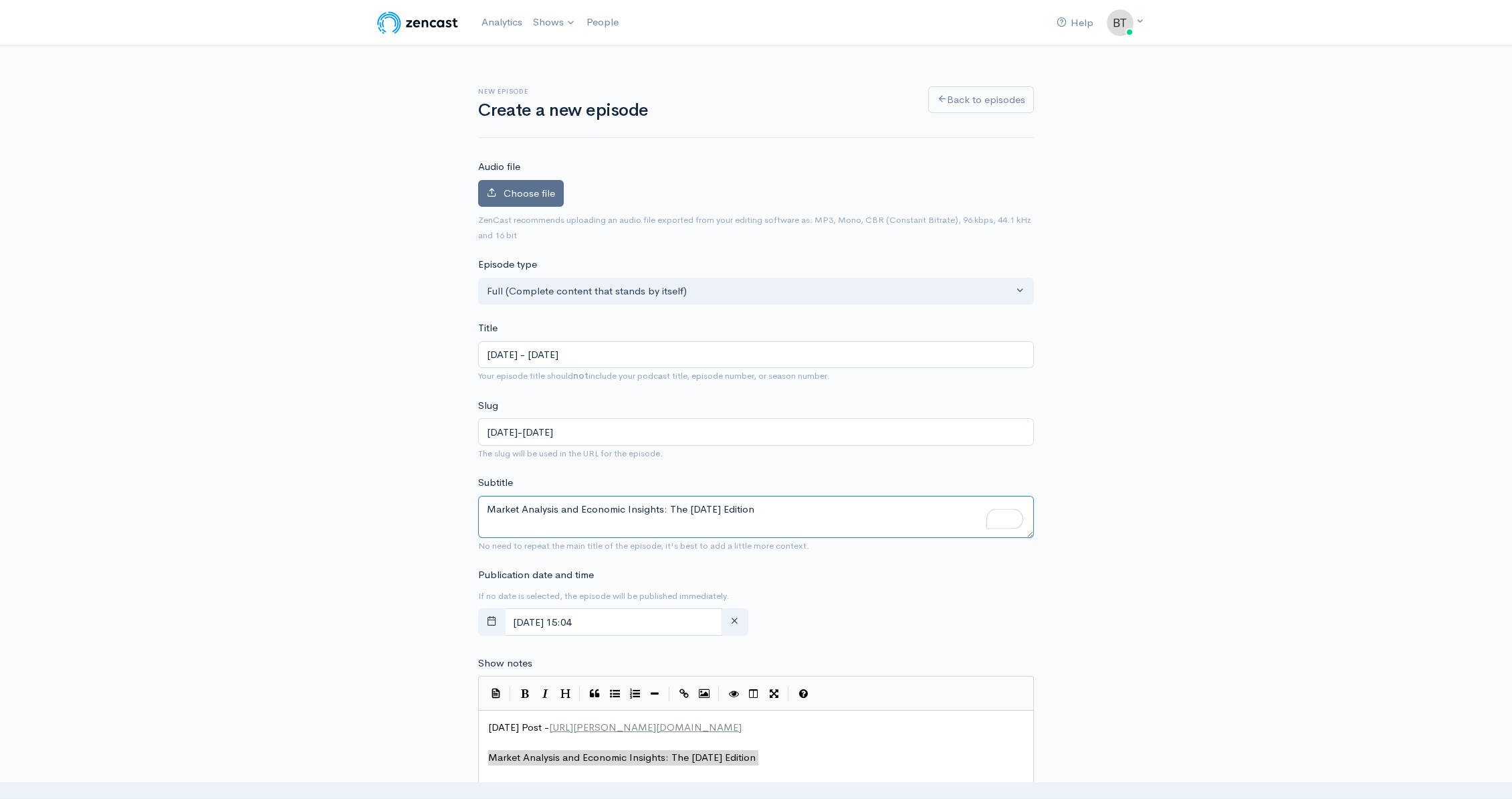
type textarea "Market Analysis and Economic Insights: The [DATE] Edition"
click at [537, 197] on span "Choose file" at bounding box center [529, 193] width 51 height 12
click at [0, 0] on input "Choose file" at bounding box center [0, 0] width 0 height 0
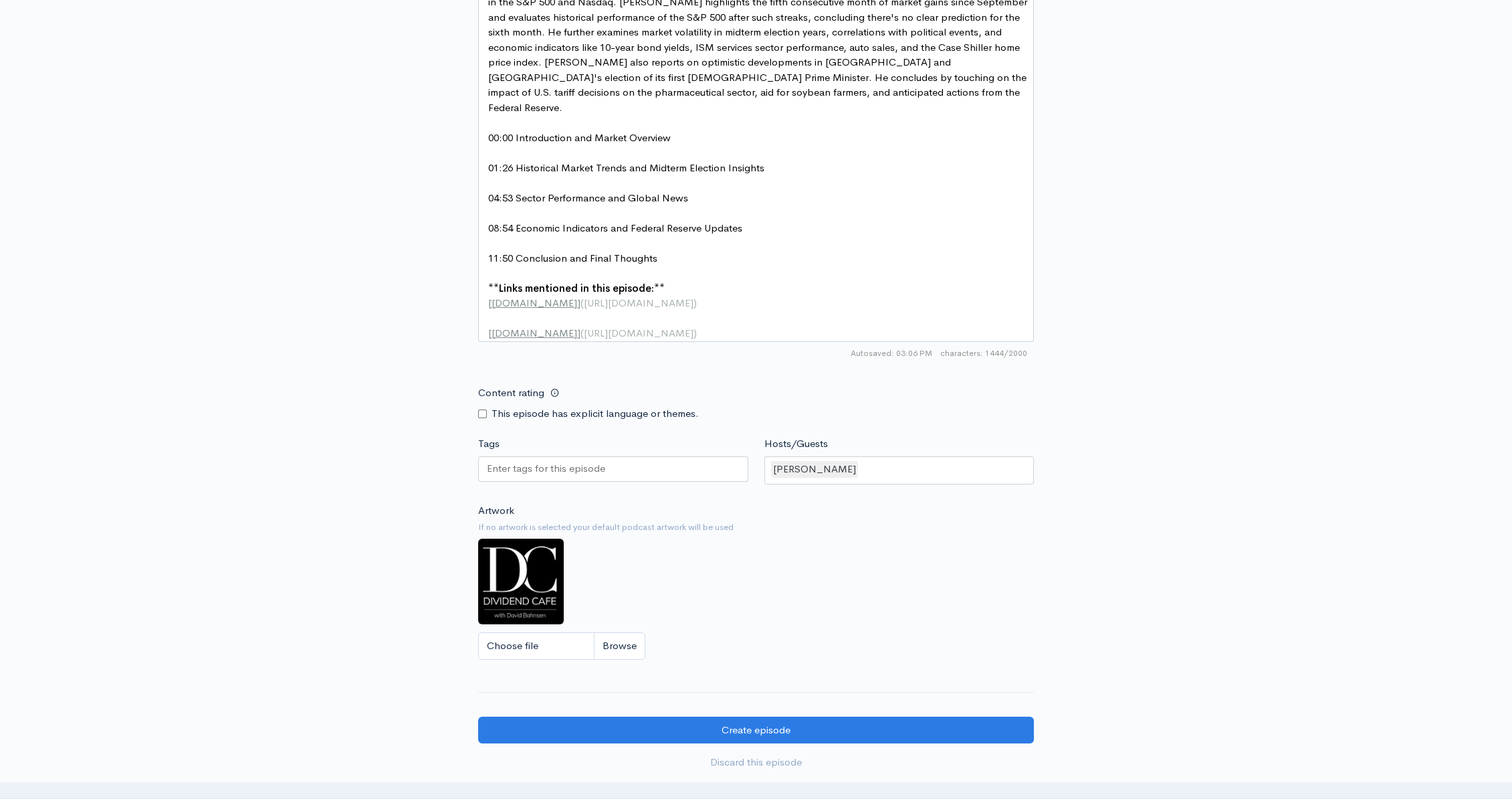
scroll to position [897, 0]
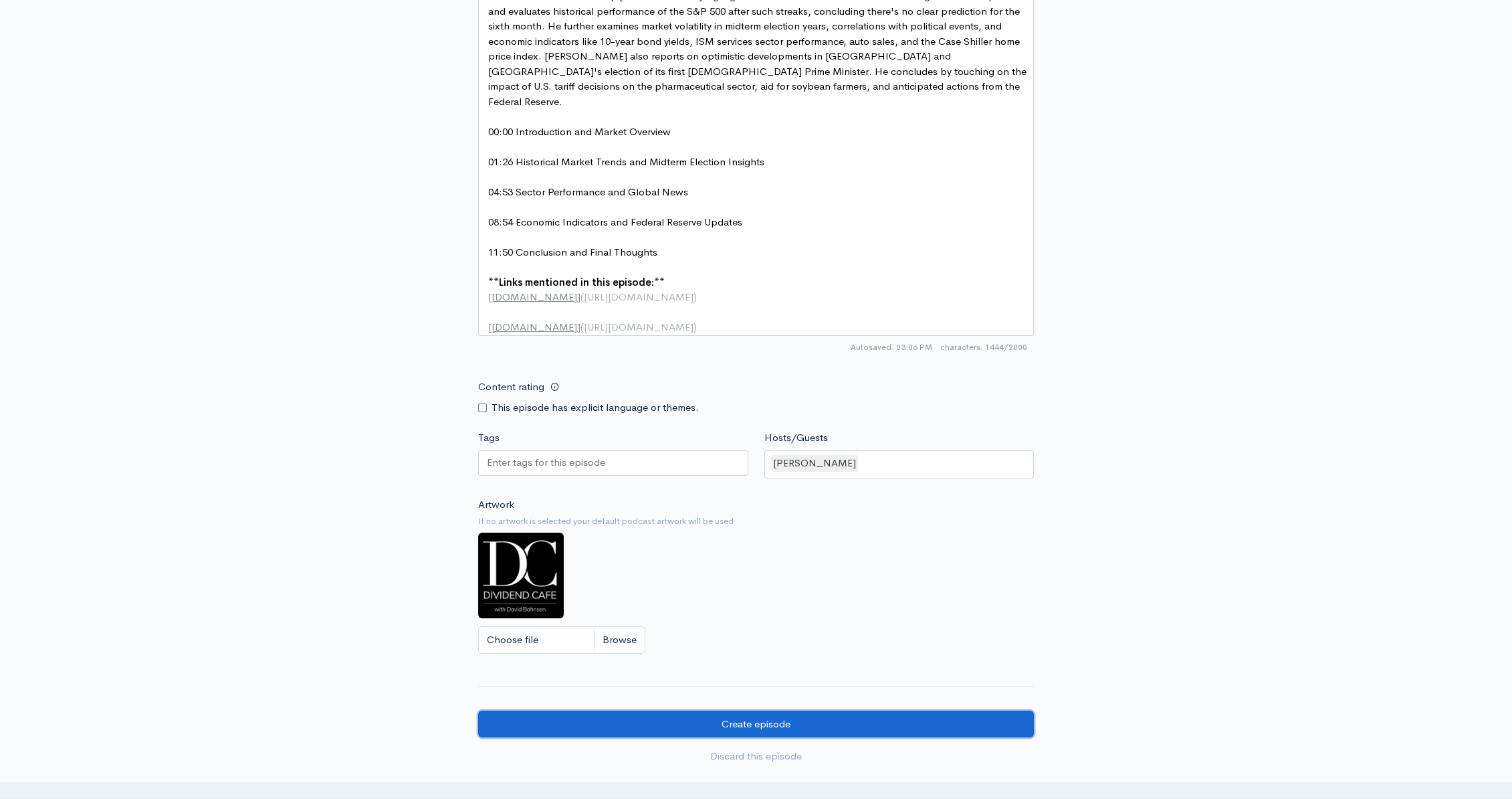
click at [734, 726] on input "Create episode" at bounding box center [756, 724] width 556 height 28
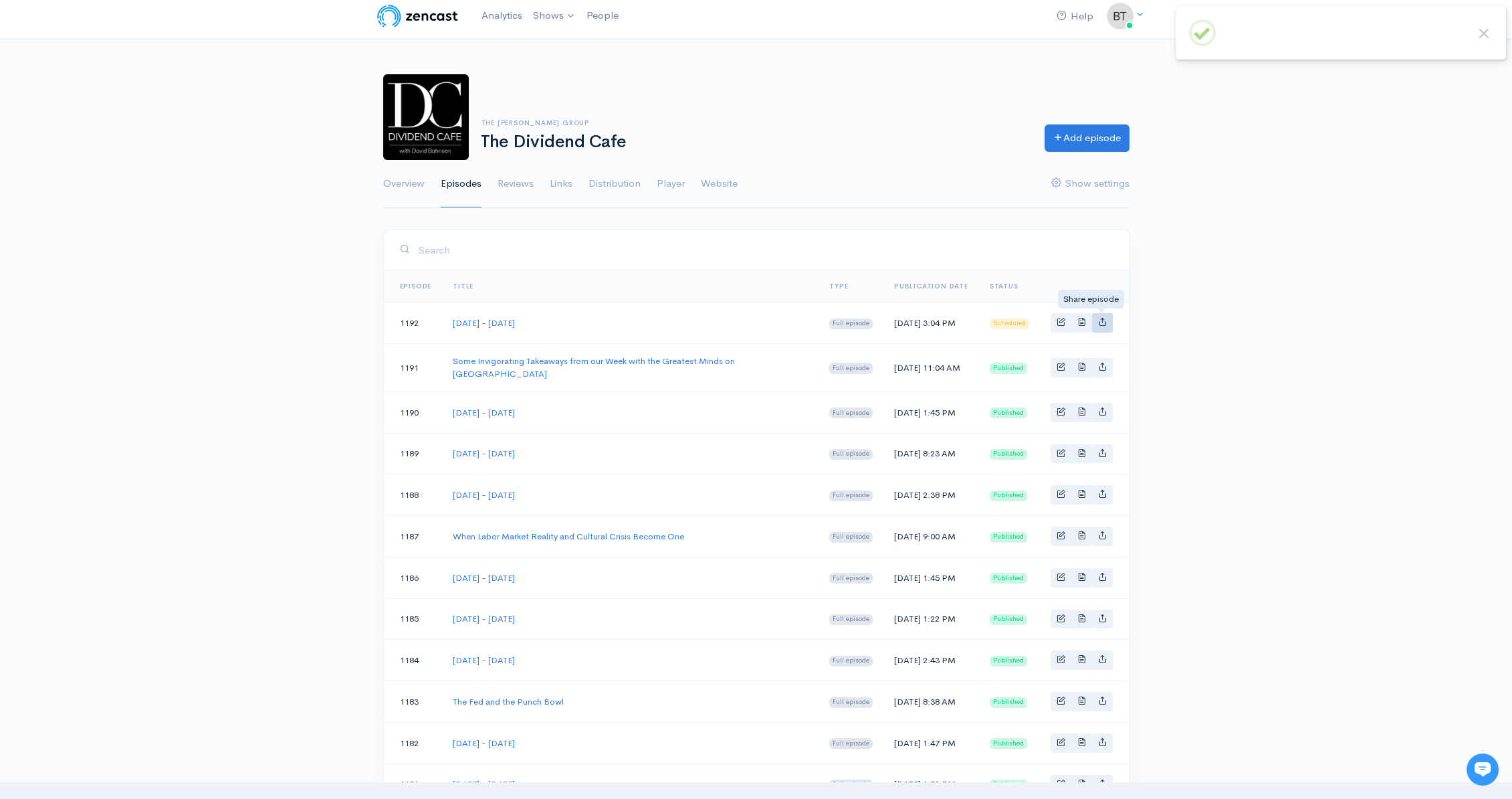
click at [1106, 318] on icon "Basic example" at bounding box center [1102, 321] width 9 height 9
type input "https://podcast.dividendcafe.com/episodes/monday-october-6-2025"
type input "https://dts.podtrac.com/redirect.mp3/media.zencast.fm/the-dividend-cafe-1/6bb99…"
type input "<iframe src='https://share.zencast.fm/embed/episode/6bb99e24-2f42-43d9-86a7-a02…"
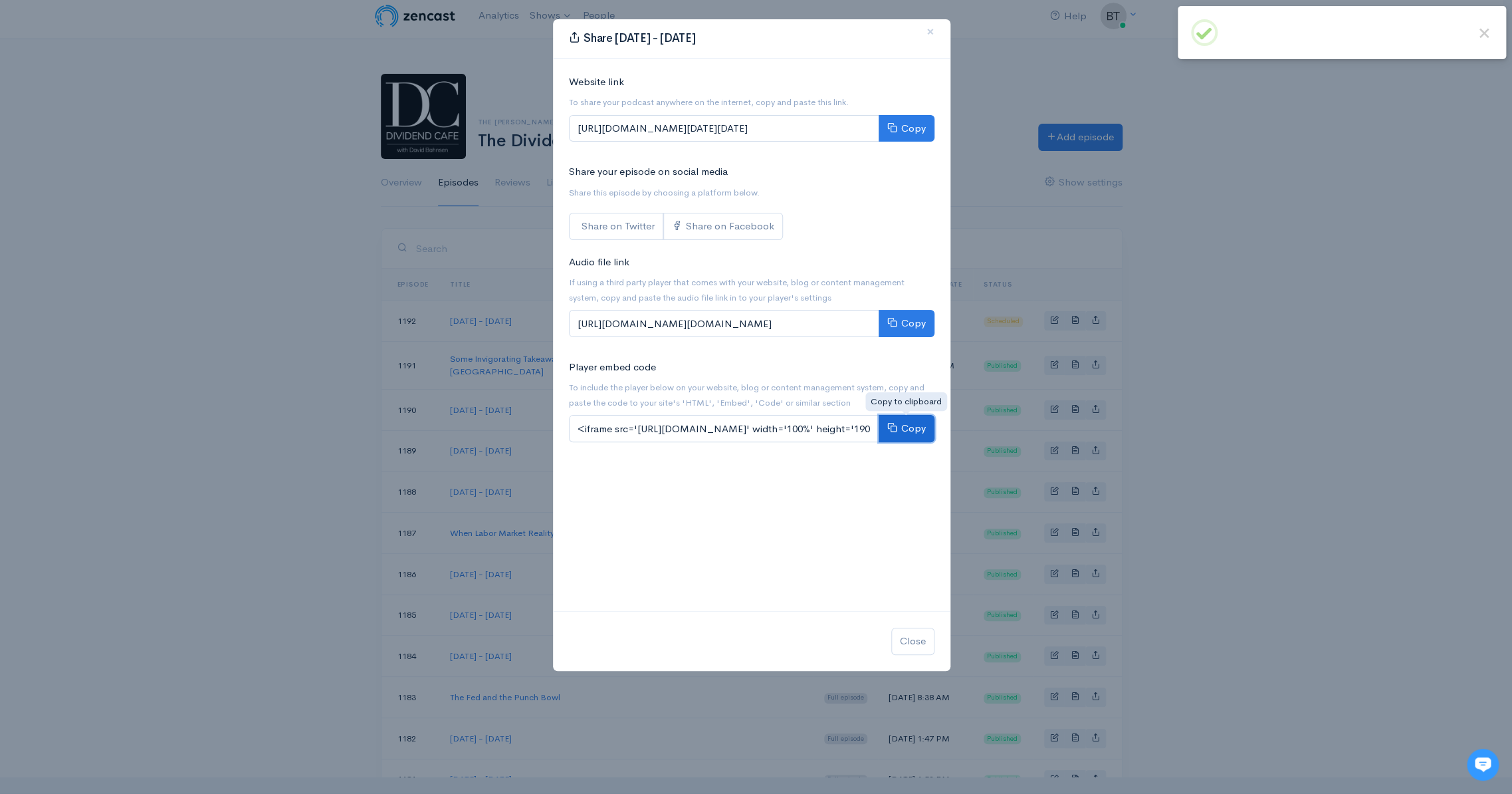
click at [898, 421] on button "Copy" at bounding box center [907, 428] width 56 height 27
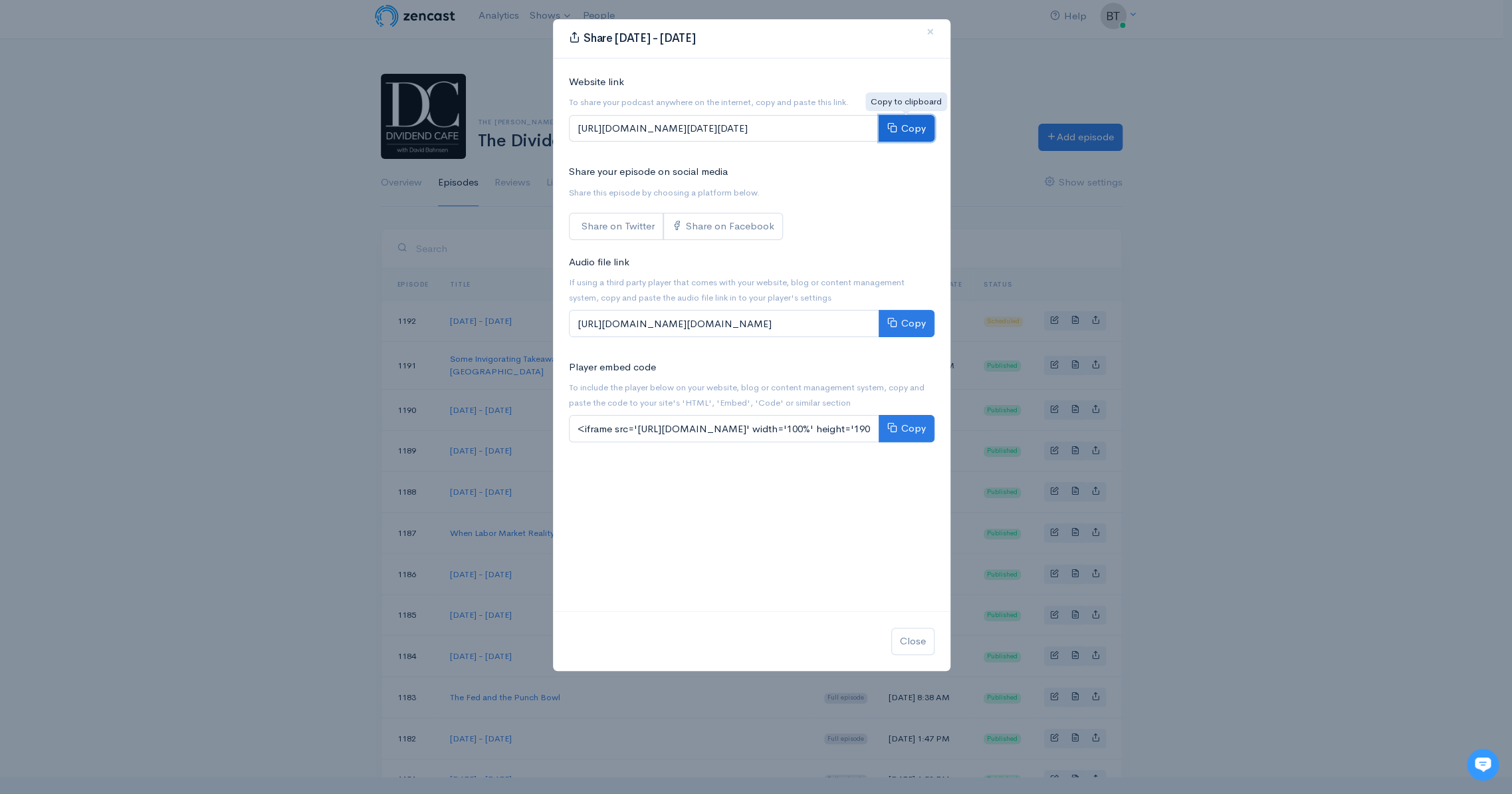
click at [915, 130] on button "Copy" at bounding box center [907, 129] width 56 height 27
drag, startPoint x: 1245, startPoint y: 257, endPoint x: 1223, endPoint y: 301, distance: 49.2
click at [1244, 258] on div "Share Monday - October 6, 2025 × Website link To share your podcast anywhere on…" at bounding box center [756, 397] width 1512 height 794
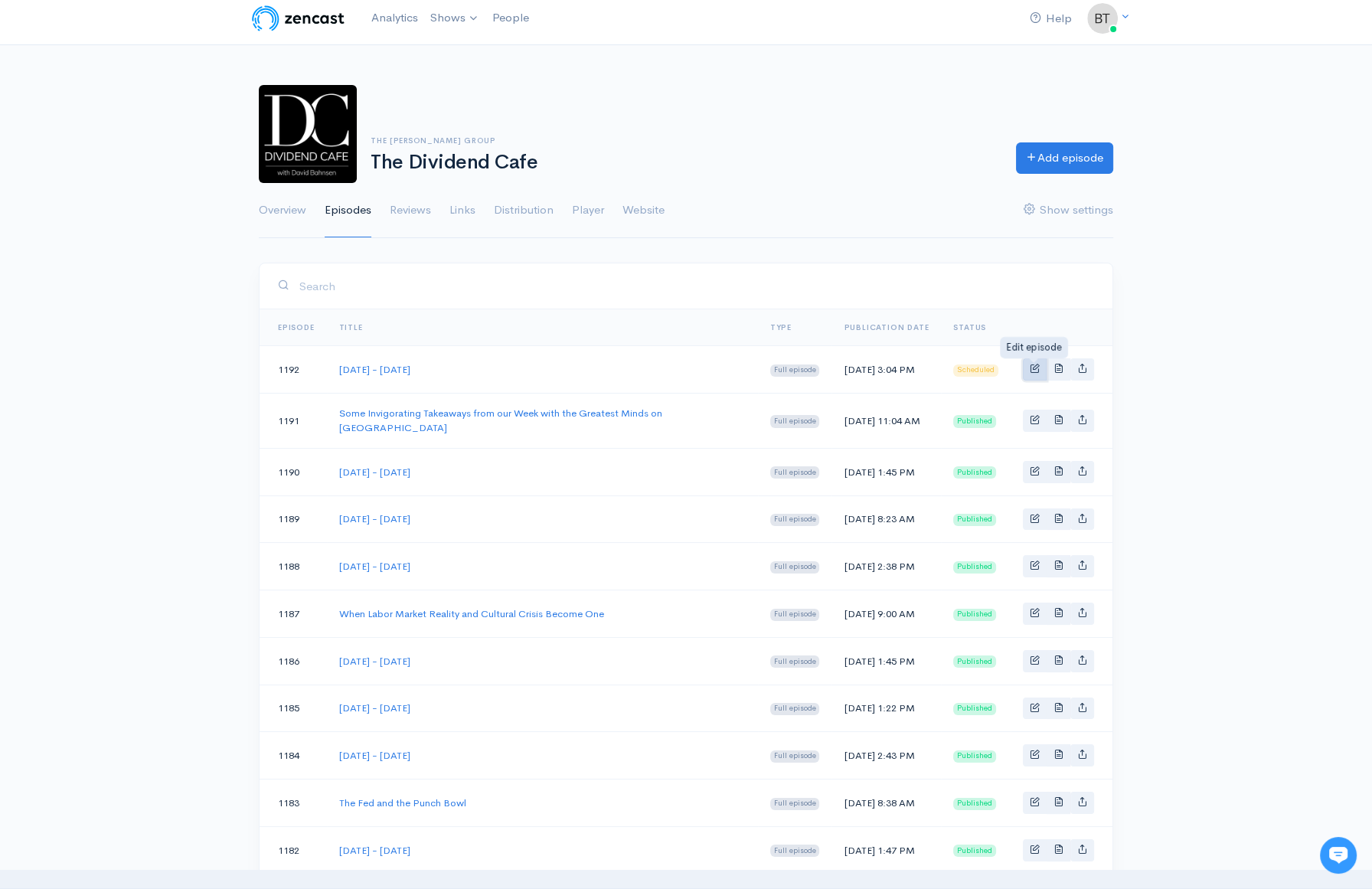
click at [1039, 369] on link "Basic example" at bounding box center [1035, 370] width 24 height 22
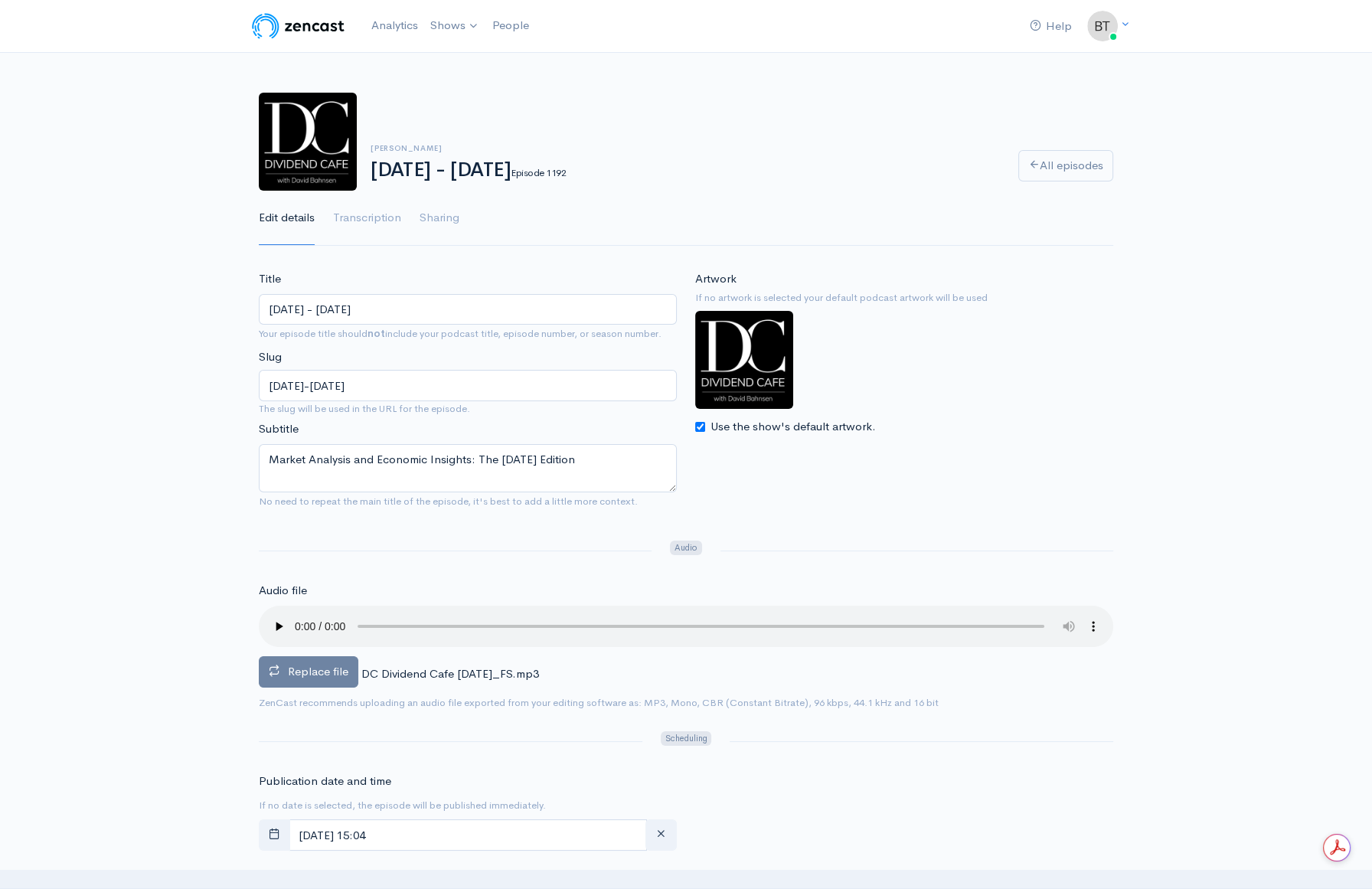
click at [324, 671] on span "Replace file" at bounding box center [318, 671] width 60 height 14
click at [0, 0] on input "Replace file" at bounding box center [0, 0] width 0 height 0
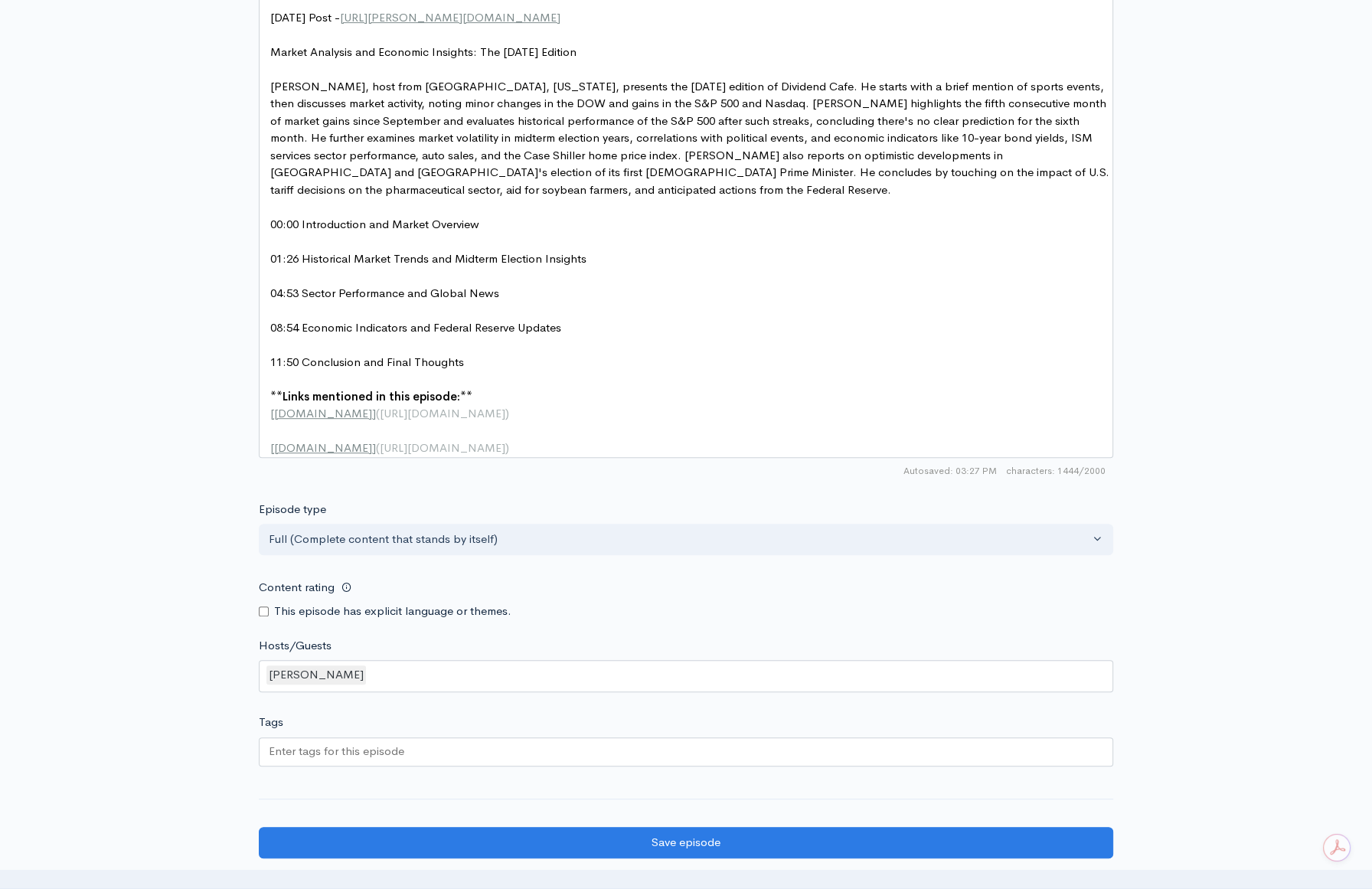
scroll to position [1256, 0]
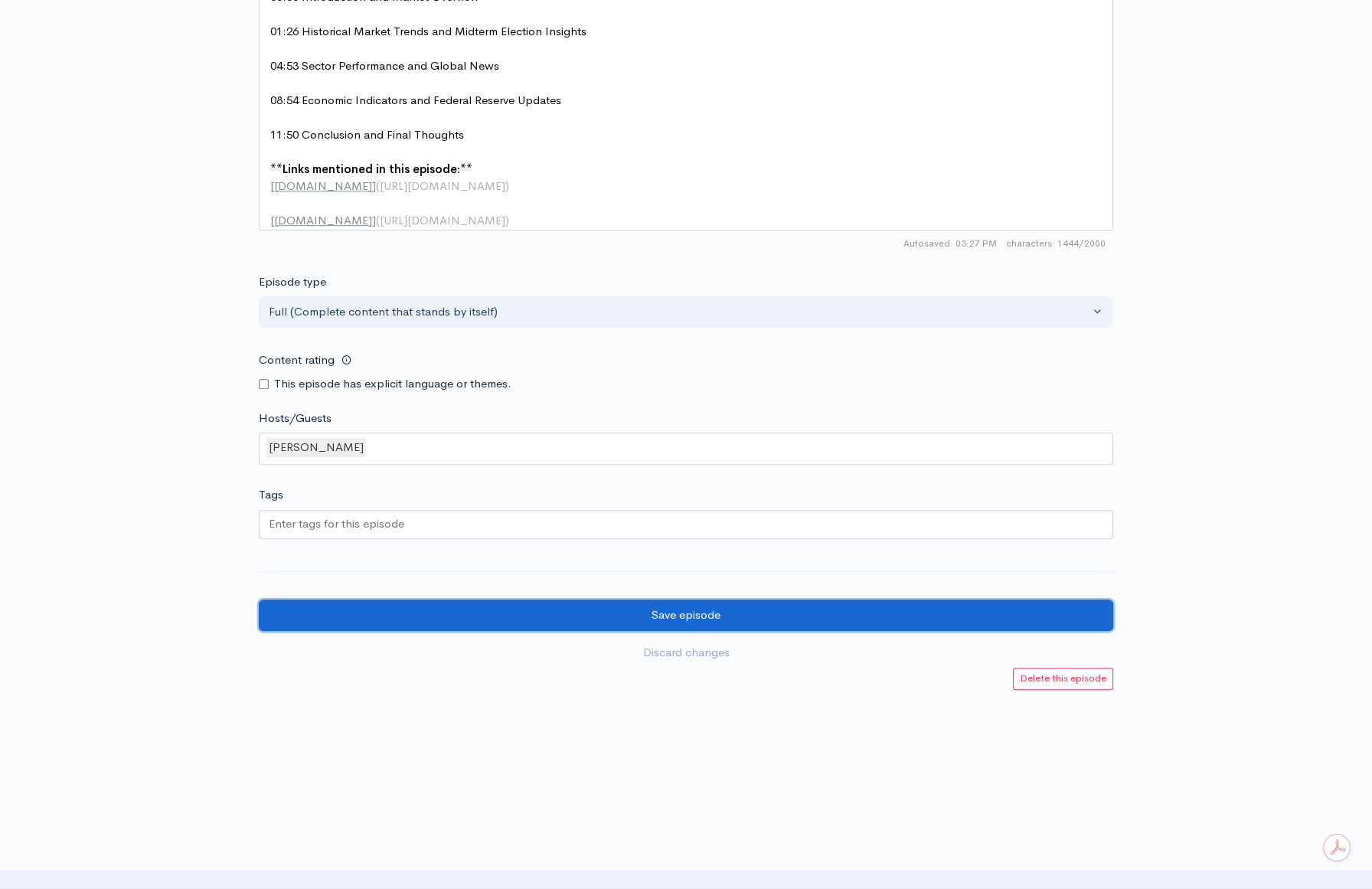
click at [739, 617] on input "Save episode" at bounding box center [686, 615] width 854 height 32
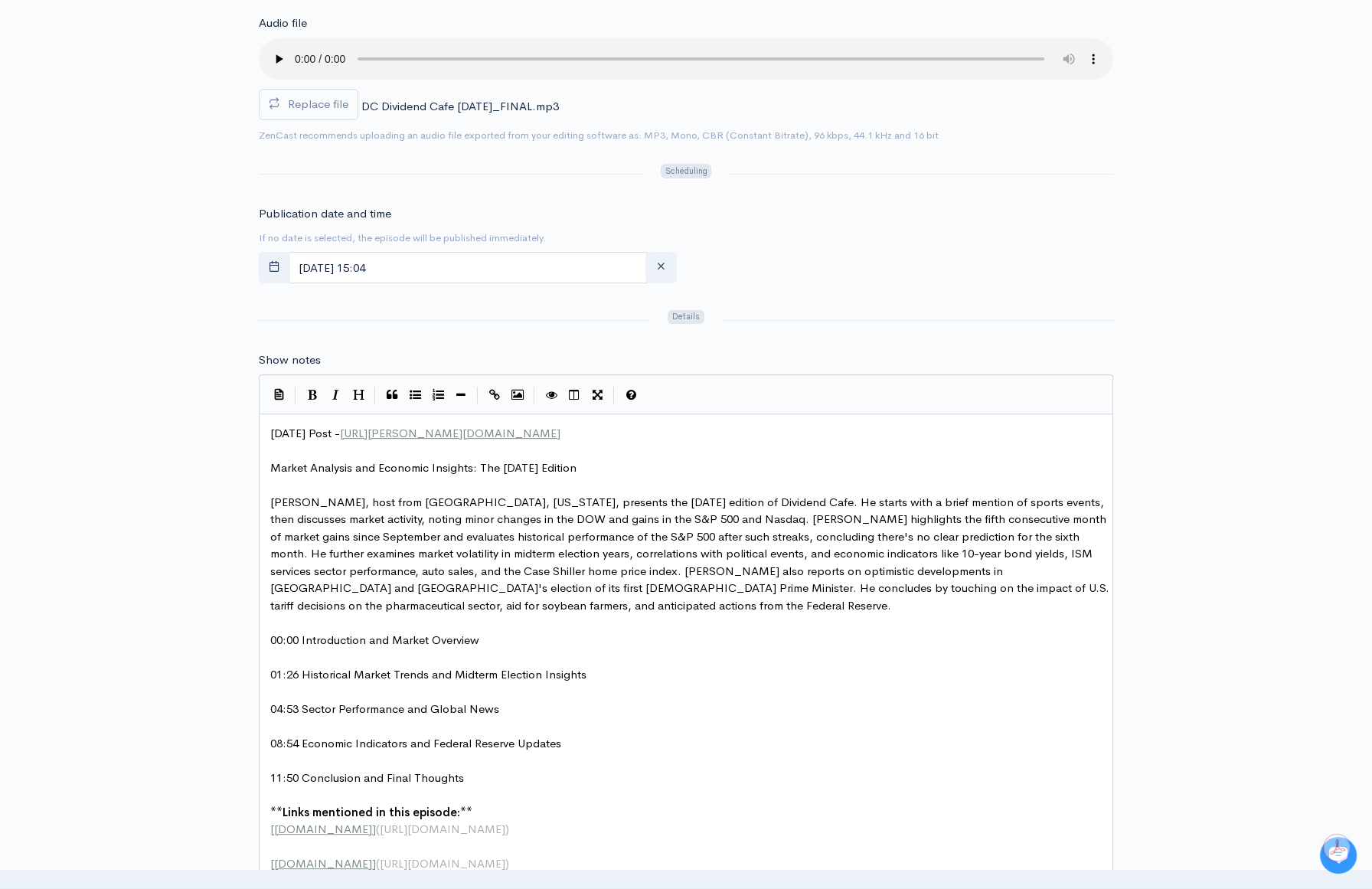
scroll to position [559, 0]
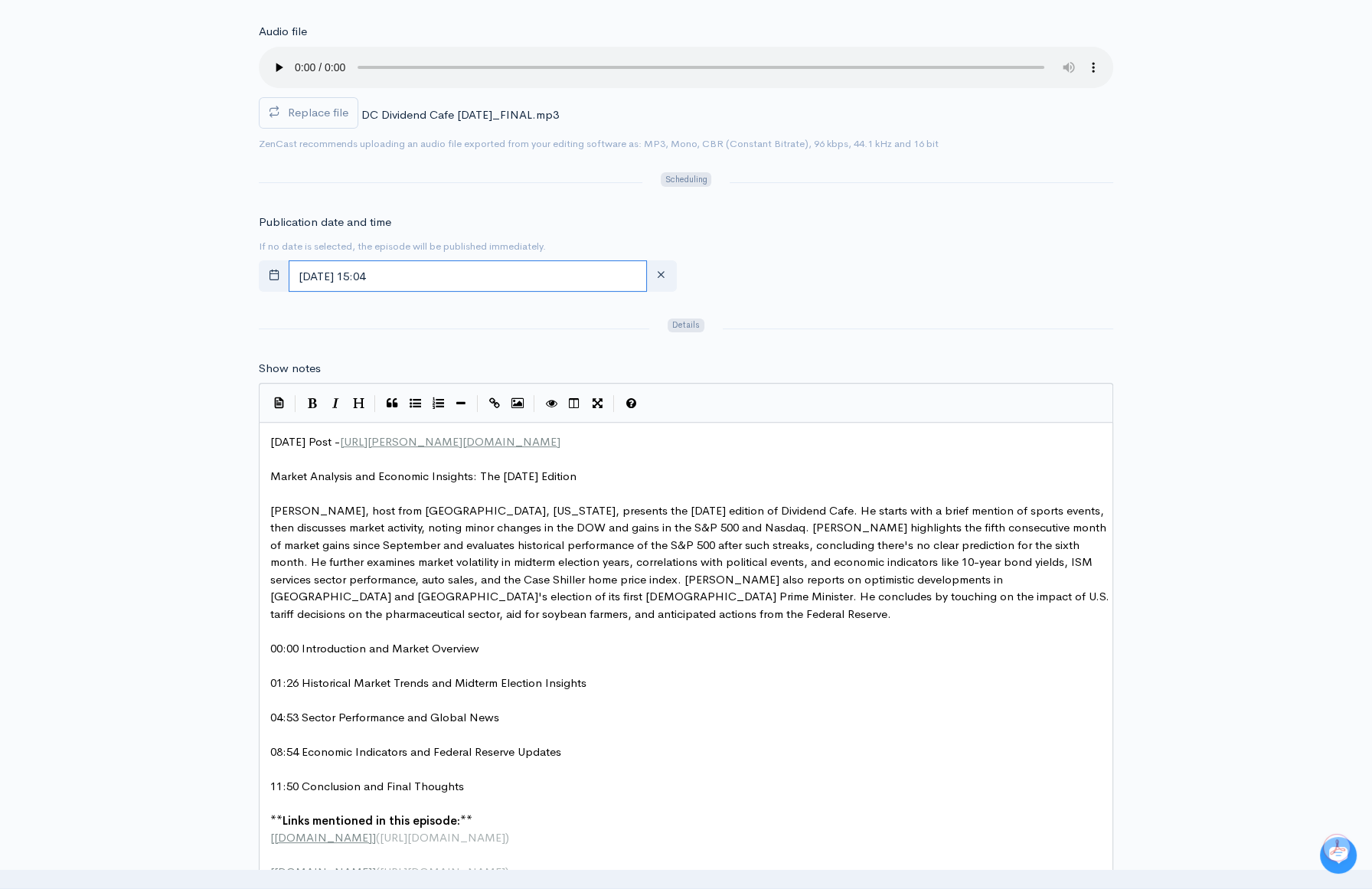
click at [469, 265] on input "[DATE] 15:04" at bounding box center [468, 276] width 359 height 32
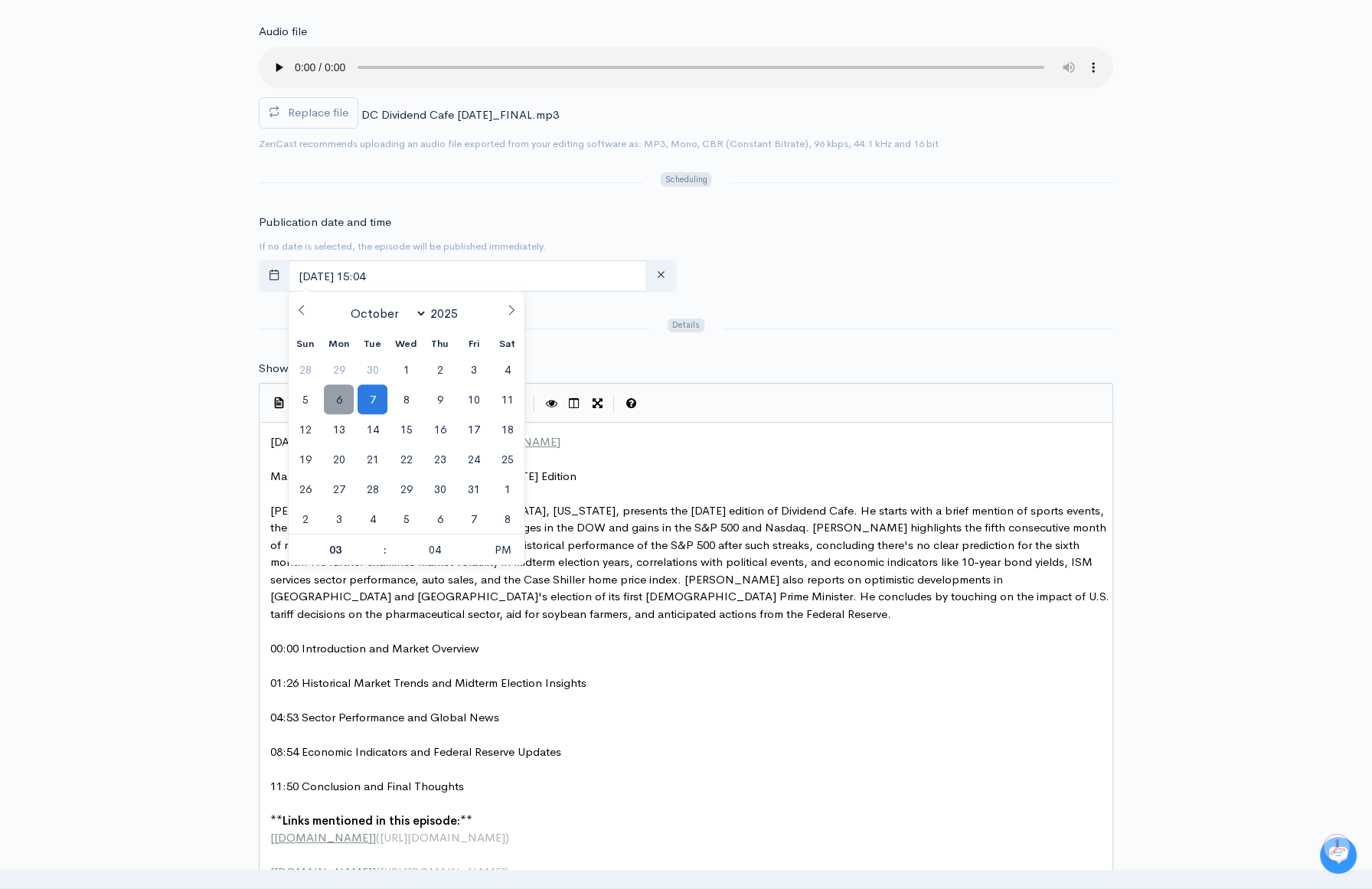
click at [335, 400] on span "6" at bounding box center [339, 400] width 30 height 30
type input "[DATE] 15:04"
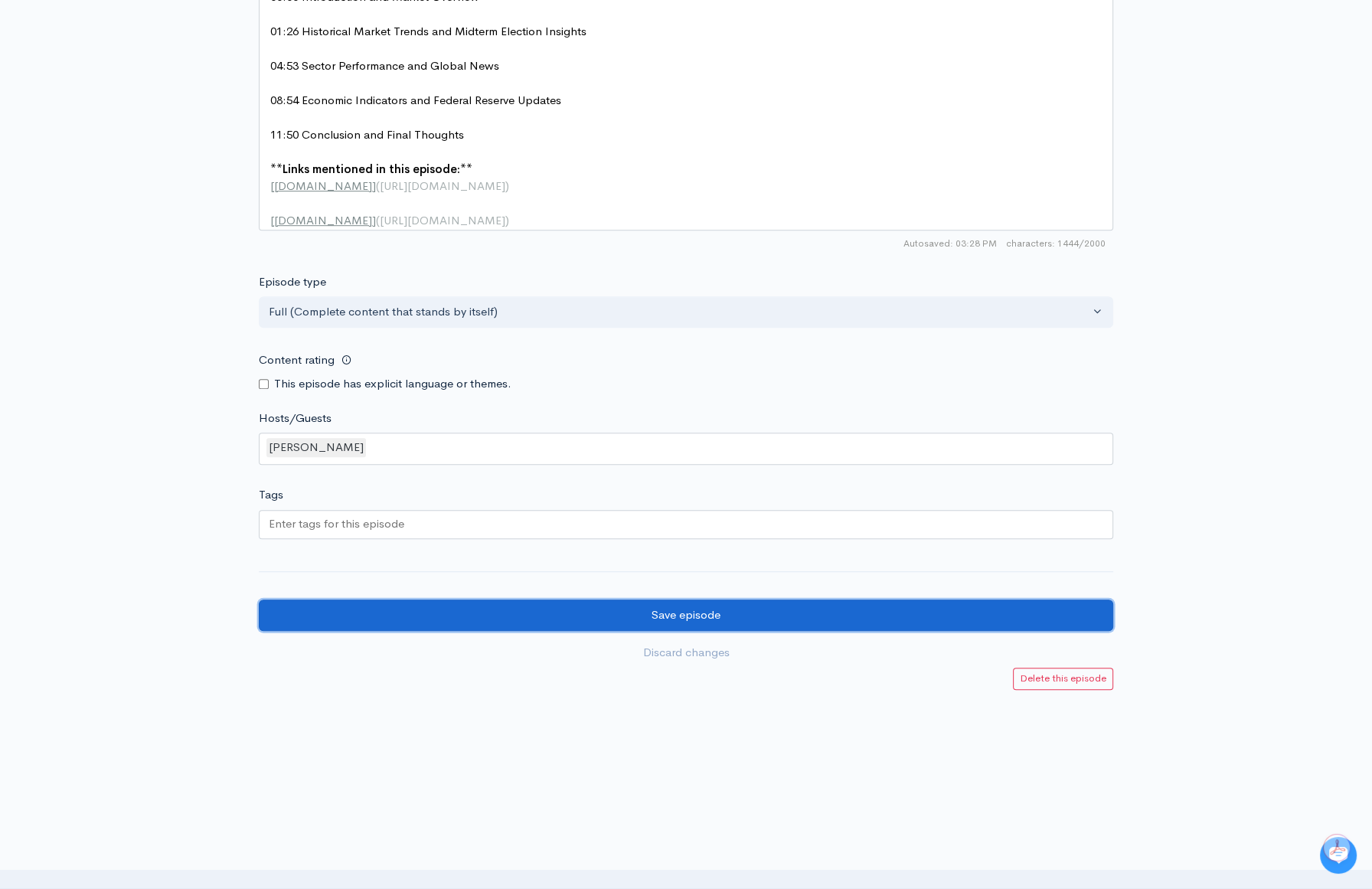
click at [792, 617] on input "Save episode" at bounding box center [686, 615] width 854 height 32
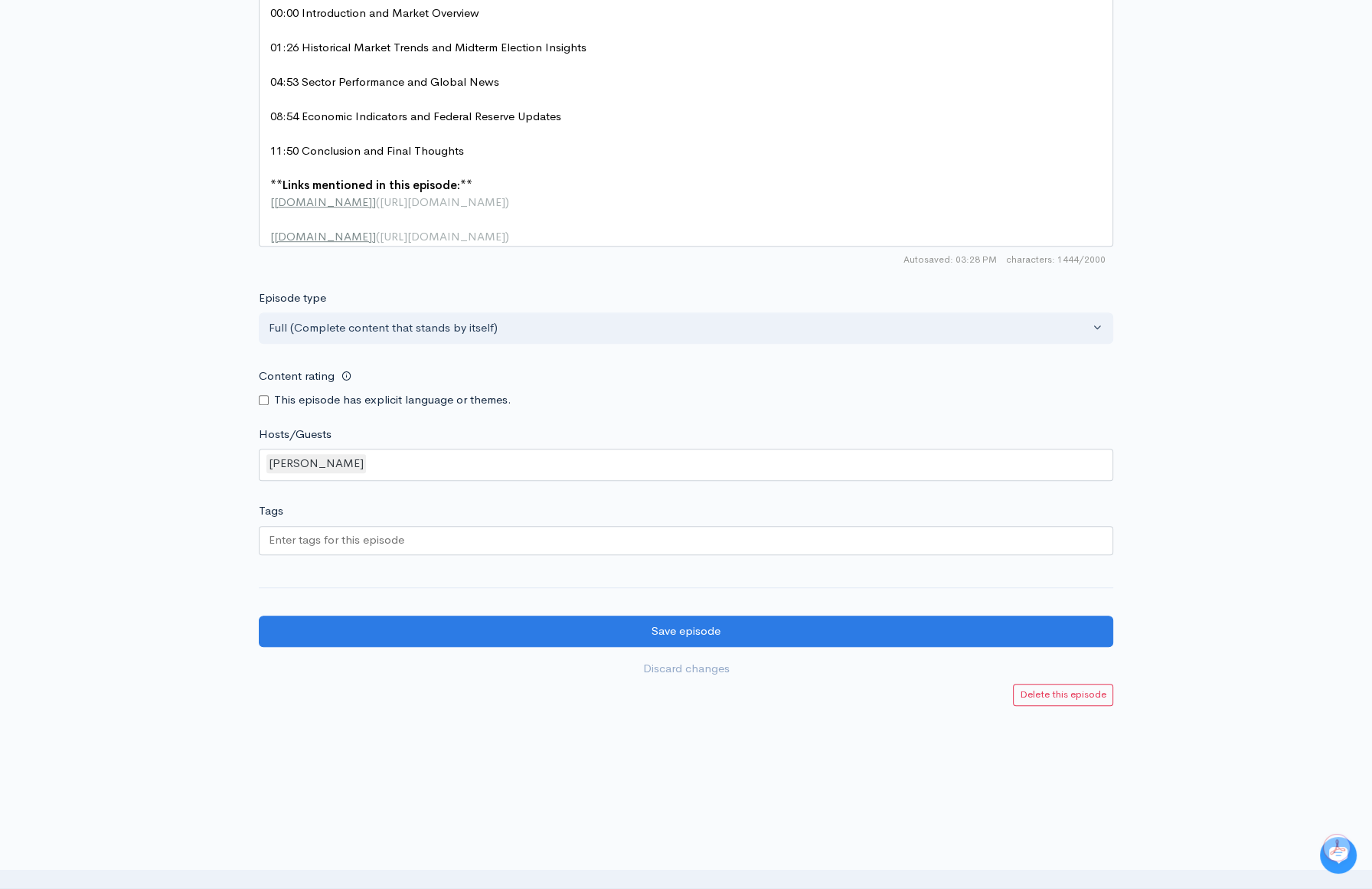
scroll to position [1220, 0]
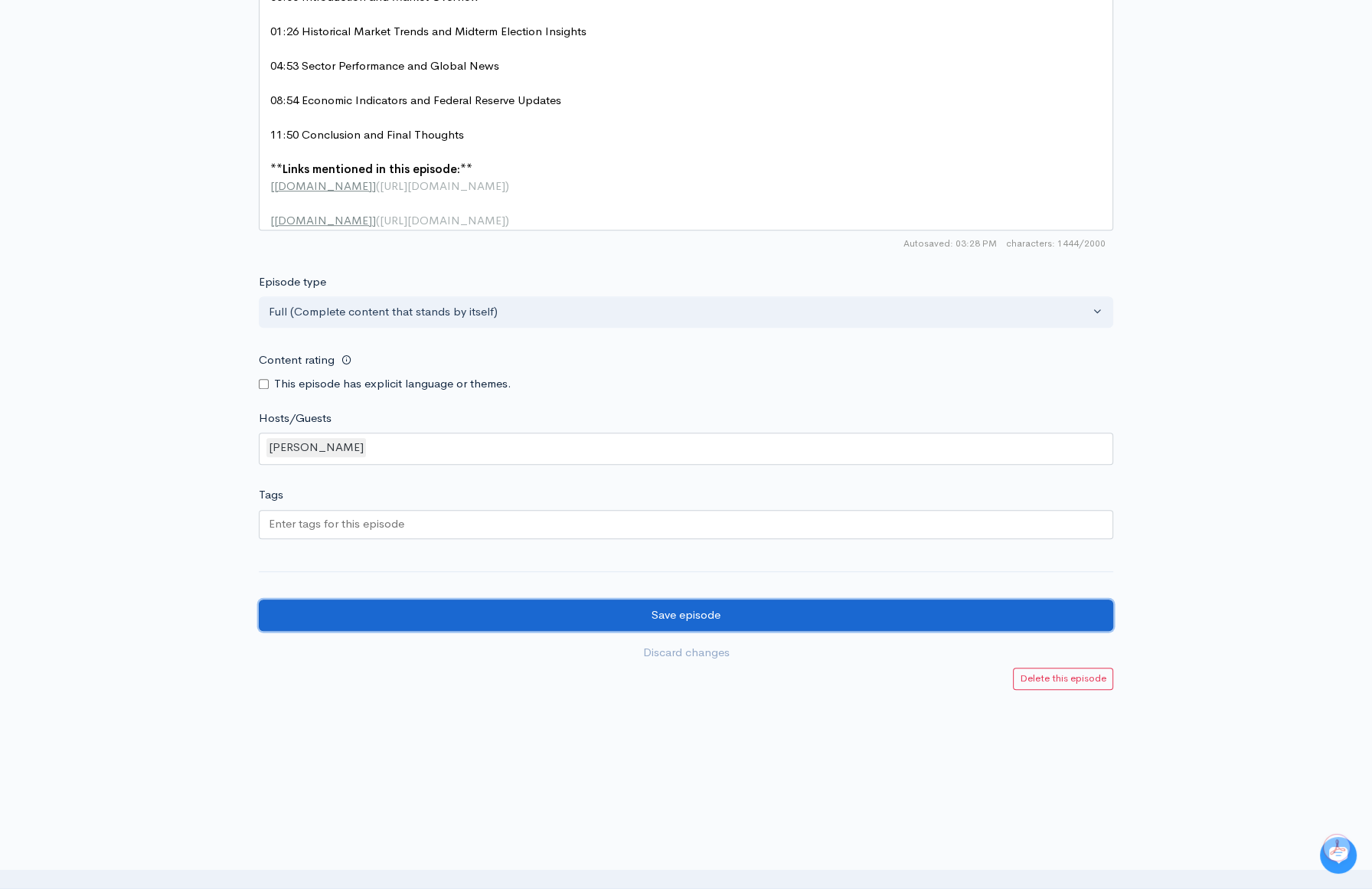
click at [570, 617] on input "Save episode" at bounding box center [686, 615] width 854 height 32
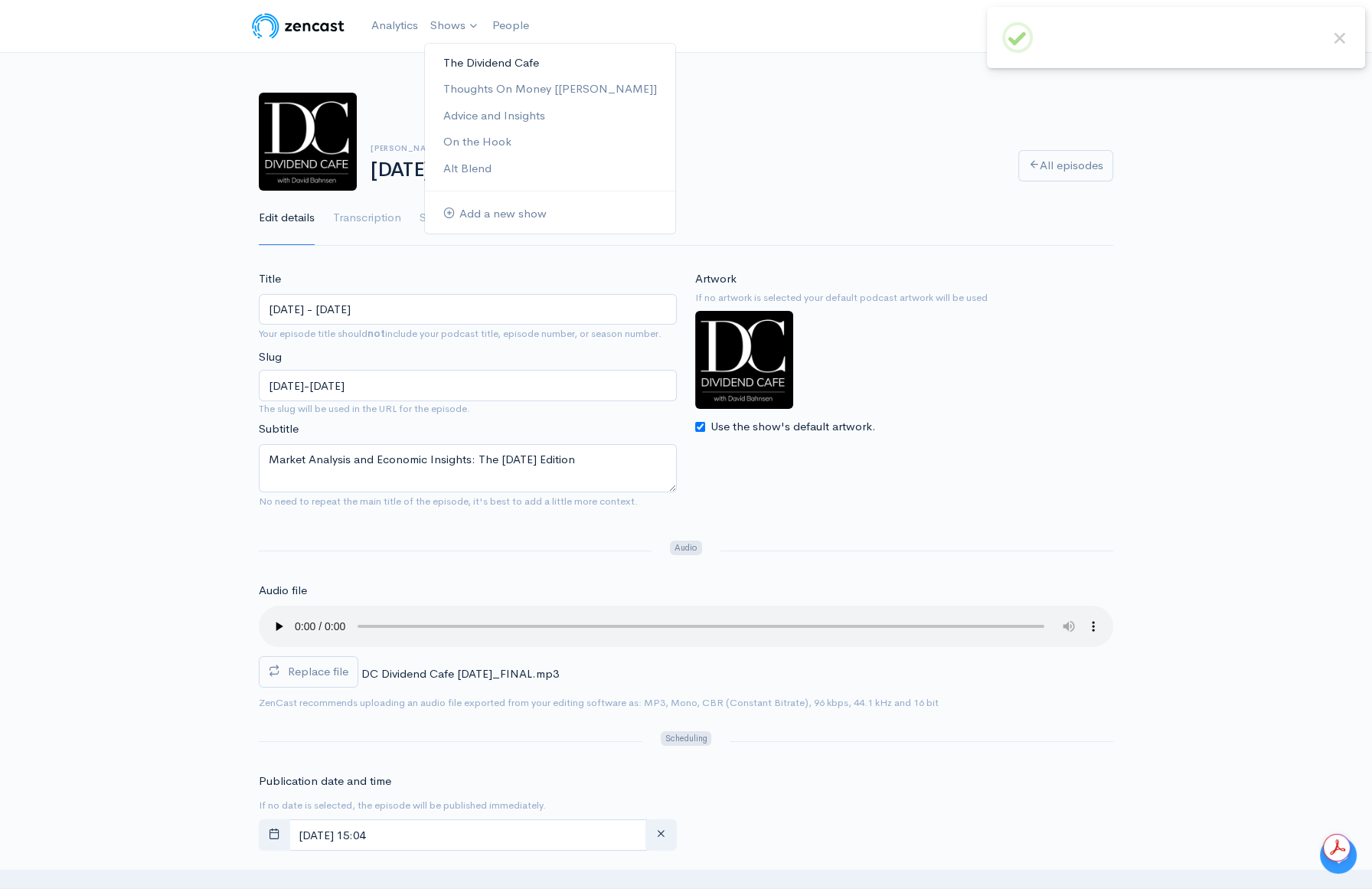
click at [464, 69] on link "The Dividend Cafe" at bounding box center [550, 63] width 250 height 27
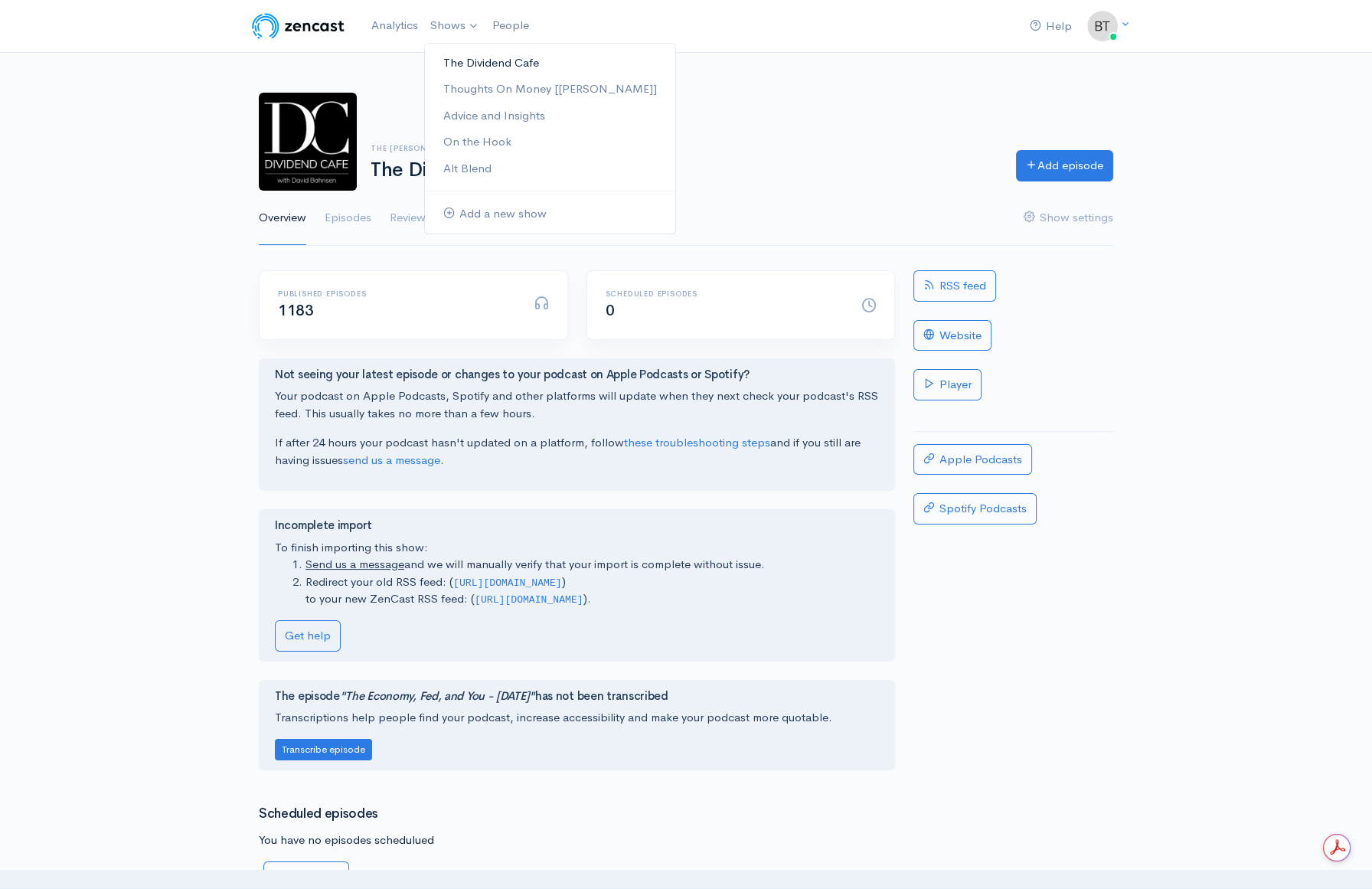
click at [462, 65] on link "The Dividend Cafe" at bounding box center [550, 63] width 250 height 27
click at [339, 221] on link "Episodes" at bounding box center [348, 218] width 47 height 55
